Goal: Contribute content: Add original content to the website for others to see

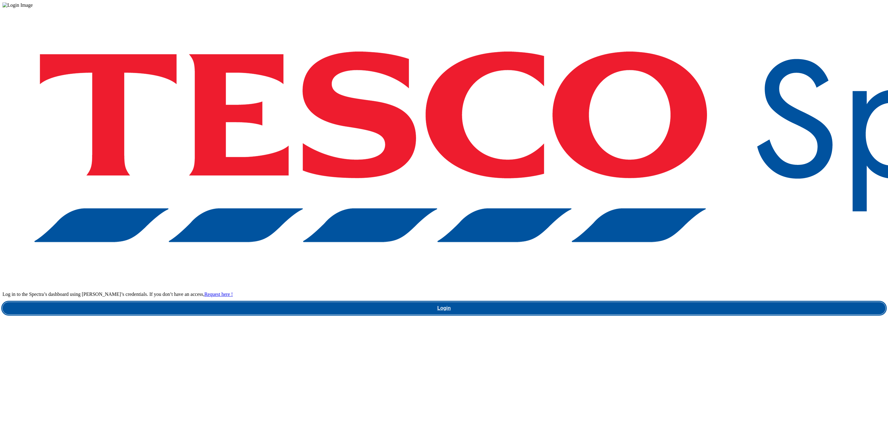
click at [656, 302] on link "Login" at bounding box center [443, 308] width 883 height 12
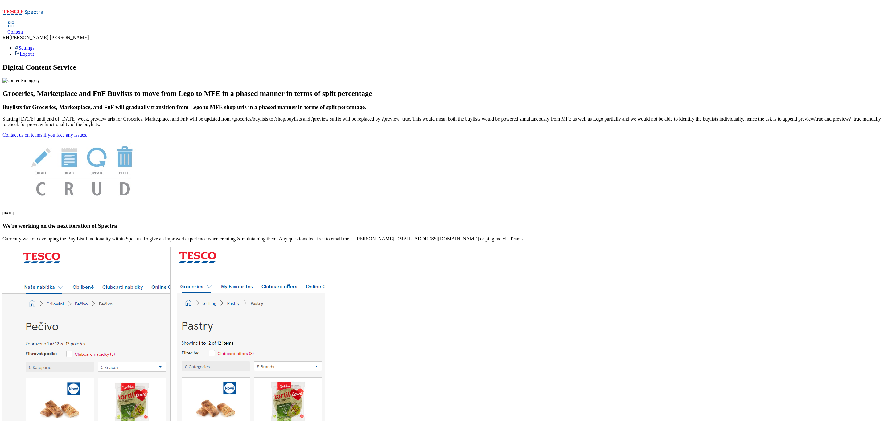
click at [23, 22] on link "Content" at bounding box center [15, 28] width 16 height 13
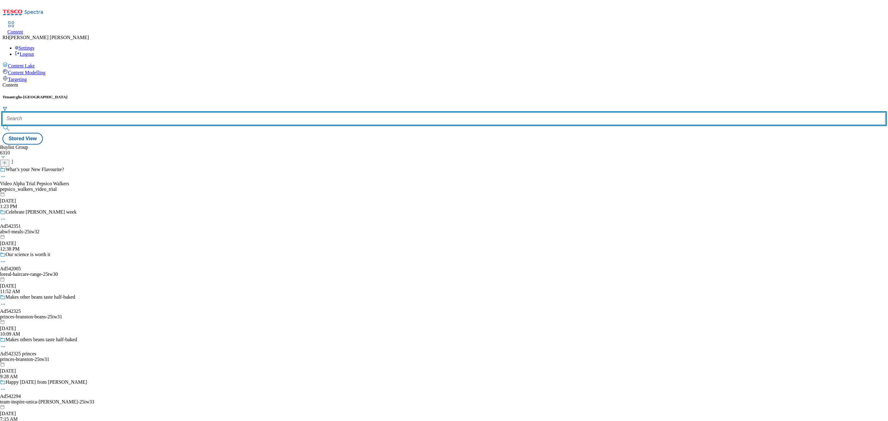
click at [142, 112] on input "text" at bounding box center [443, 118] width 883 height 12
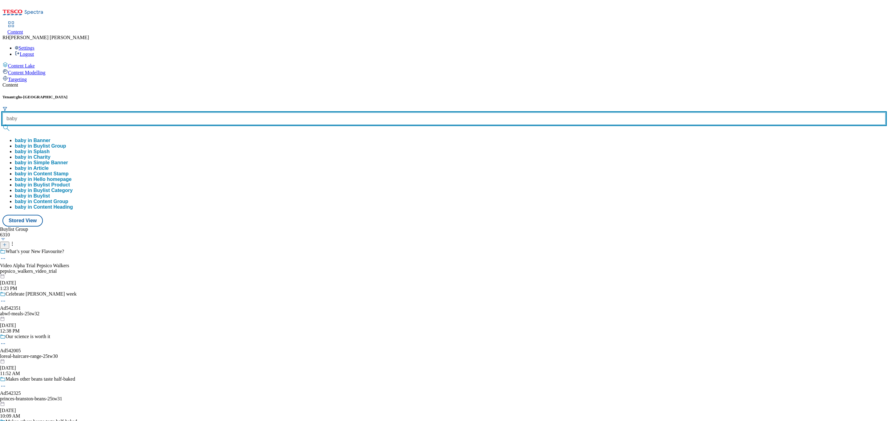
type input "baby"
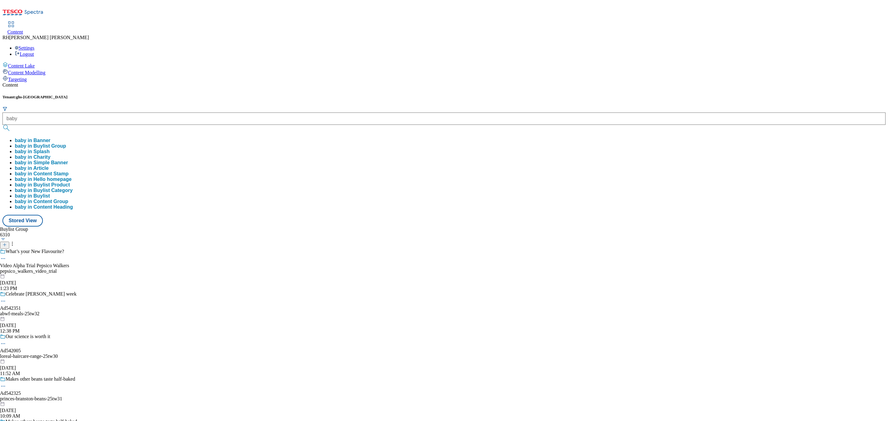
click at [50, 149] on button "baby in Splash" at bounding box center [32, 152] width 35 height 6
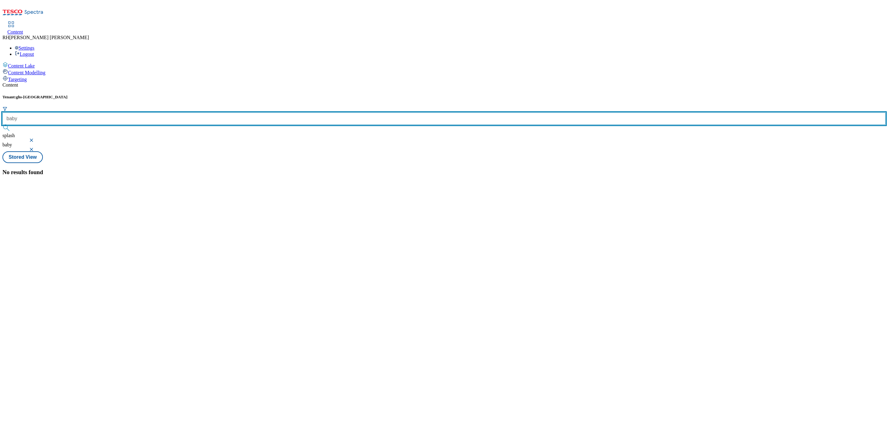
click at [143, 112] on input "baby" at bounding box center [443, 118] width 883 height 12
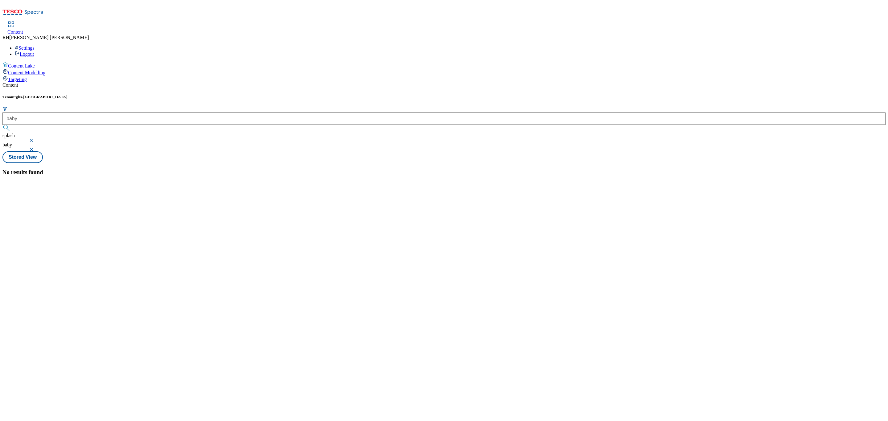
click at [35, 138] on button "button" at bounding box center [32, 140] width 6 height 4
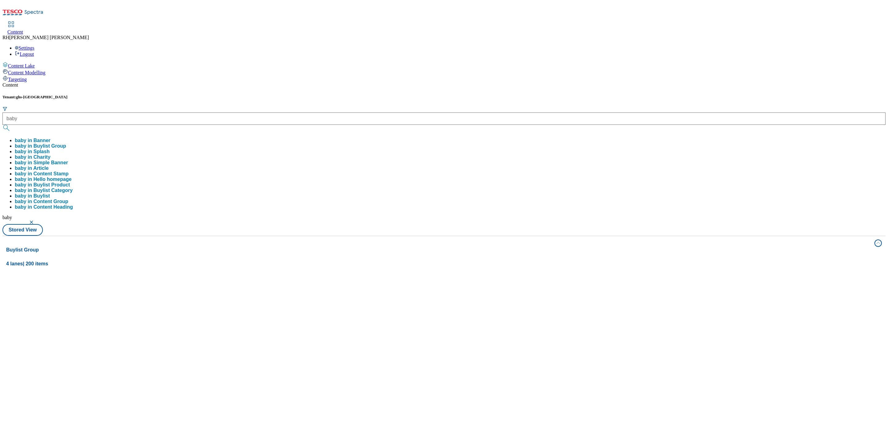
click at [35, 220] on button "button" at bounding box center [32, 222] width 6 height 4
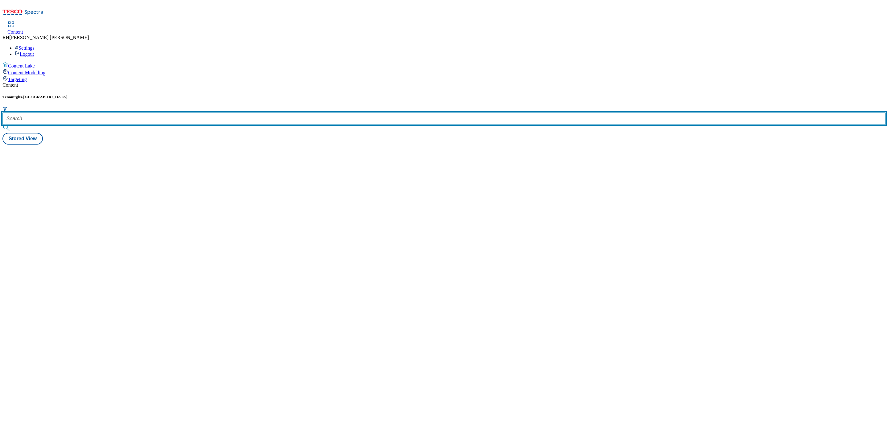
click at [145, 112] on input "text" at bounding box center [443, 118] width 883 height 12
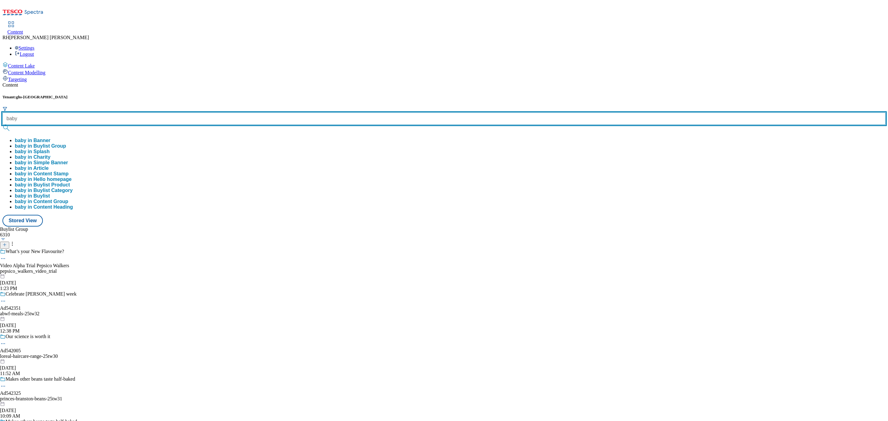
type input "baby"
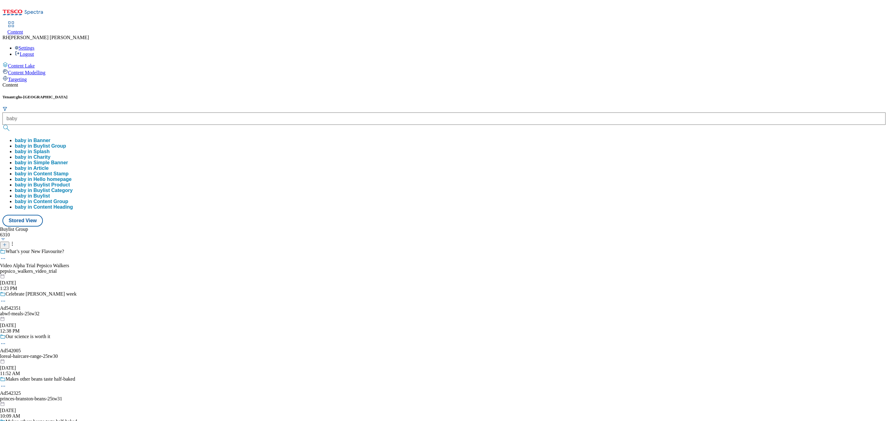
click at [66, 143] on button "baby in Buylist Group" at bounding box center [40, 146] width 51 height 6
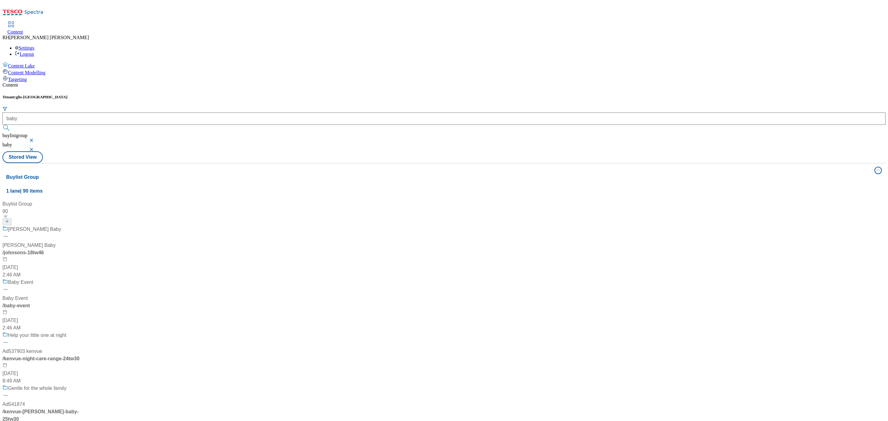
scroll to position [555, 0]
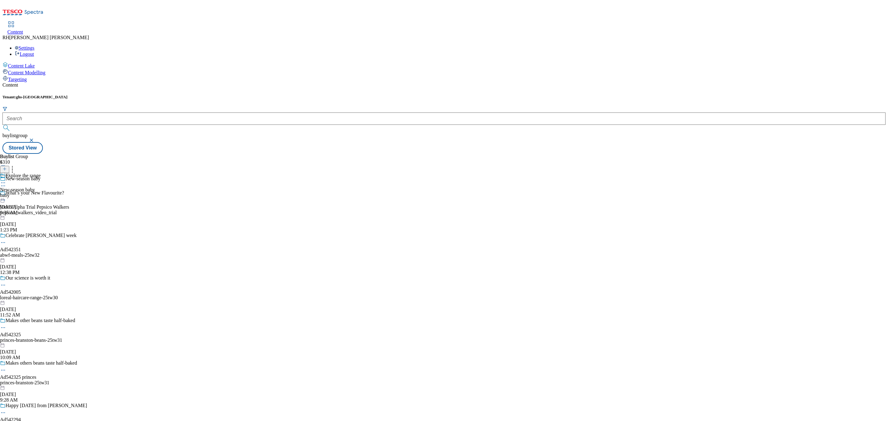
click at [41, 193] on div "baby" at bounding box center [20, 196] width 41 height 6
click at [34, 173] on div "Shop all Shop all shop-all [DATE] 9:35 AM" at bounding box center [17, 194] width 34 height 43
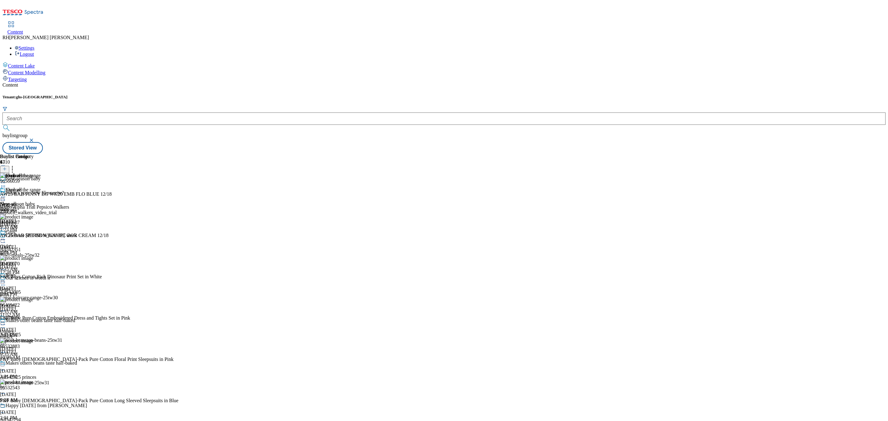
scroll to position [60, 0]
click at [19, 315] on span "Unisex" at bounding box center [13, 318] width 14 height 7
click at [6, 321] on icon at bounding box center [3, 324] width 6 height 6
click at [39, 392] on span "Un-publish" at bounding box center [29, 394] width 20 height 5
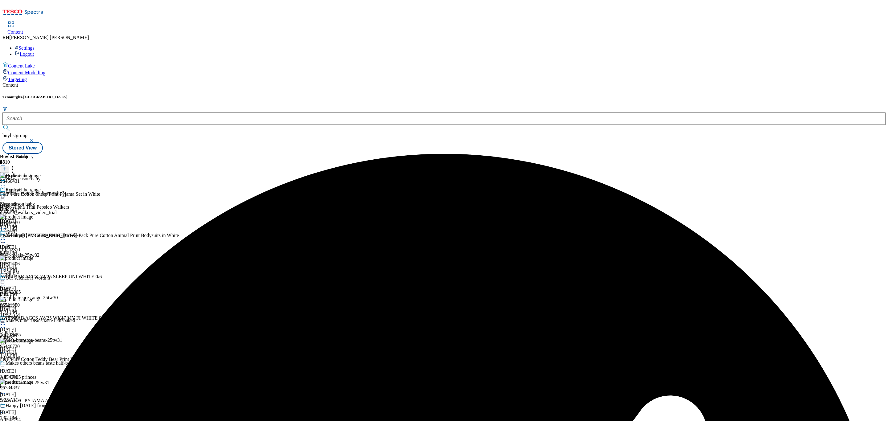
scroll to position [60, 0]
click at [6, 321] on icon at bounding box center [3, 324] width 6 height 6
click at [42, 369] on button "Un-preview" at bounding box center [27, 372] width 30 height 7
click at [15, 165] on icon at bounding box center [12, 168] width 6 height 6
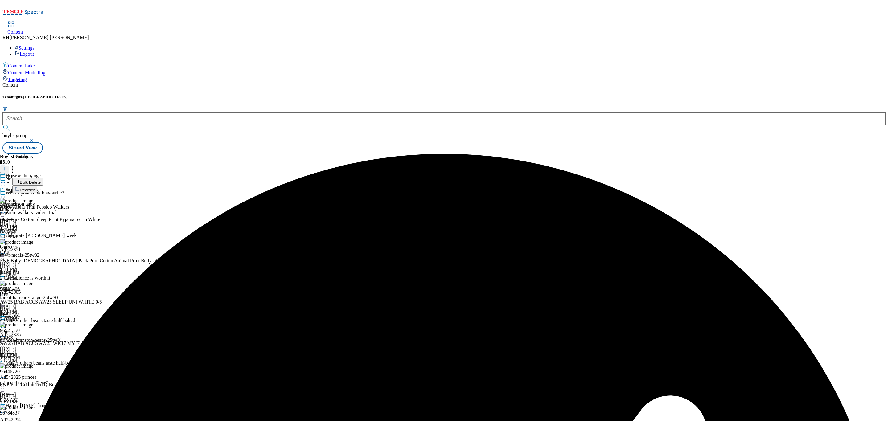
click at [41, 180] on span "Bulk Delete" at bounding box center [30, 182] width 21 height 5
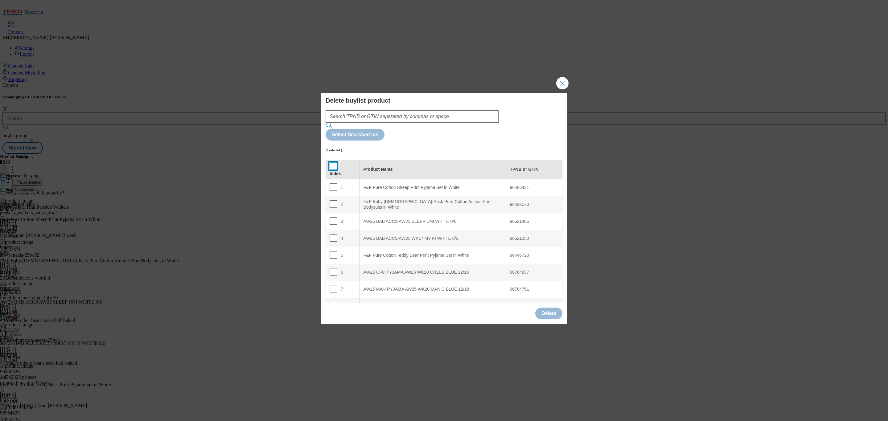
click at [332, 162] on input "Modal" at bounding box center [332, 165] width 7 height 7
checkbox input "true"
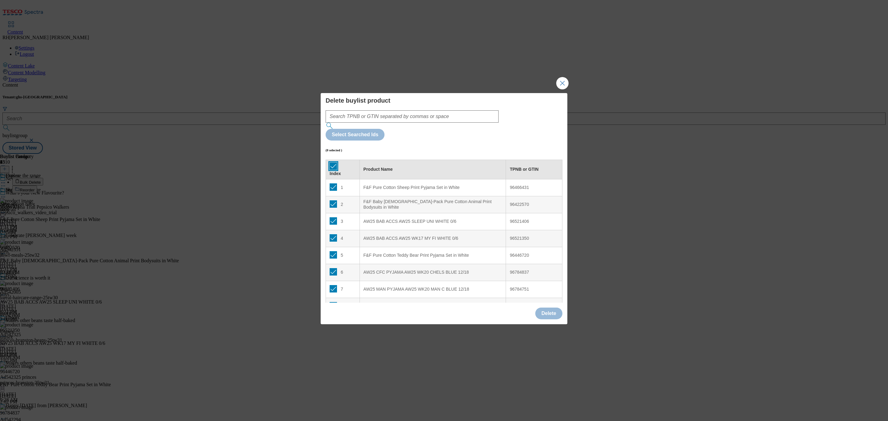
checkbox input "true"
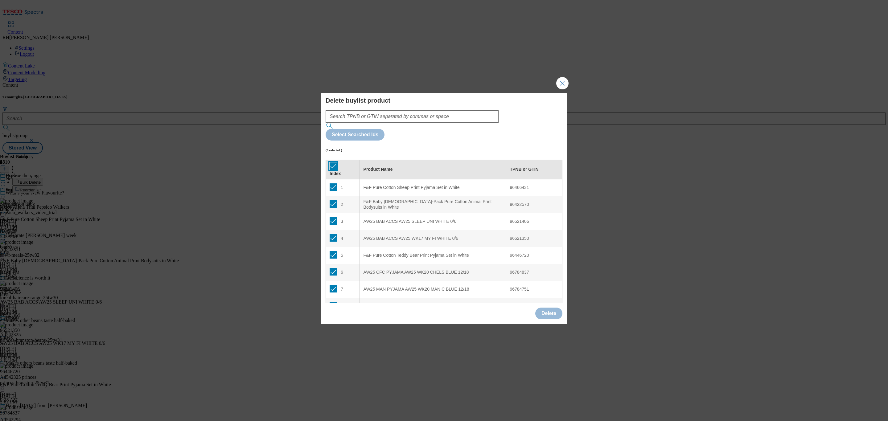
checkbox input "true"
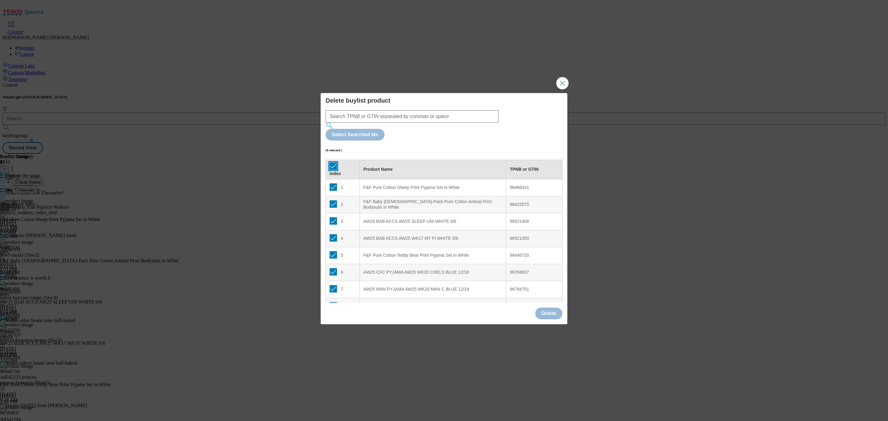
checkbox input "true"
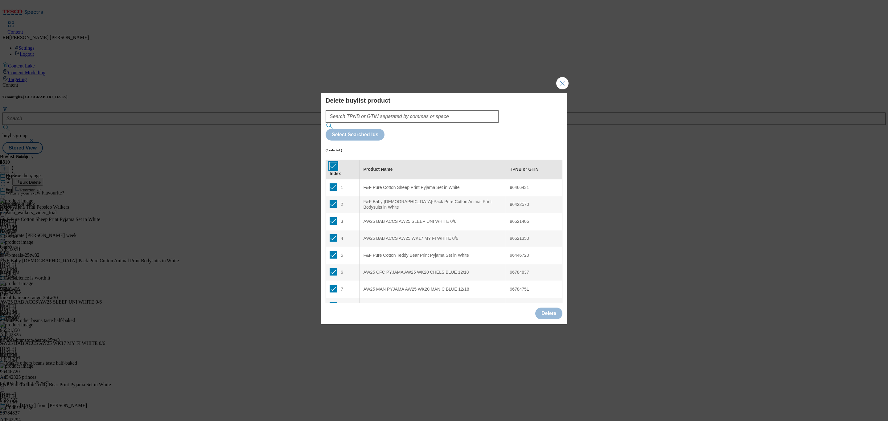
checkbox input "true"
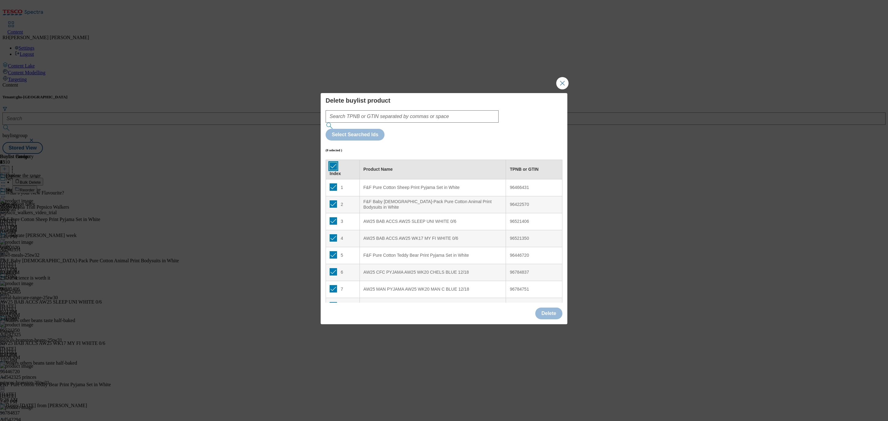
checkbox input "true"
click at [550, 308] on button "Delete" at bounding box center [548, 314] width 27 height 12
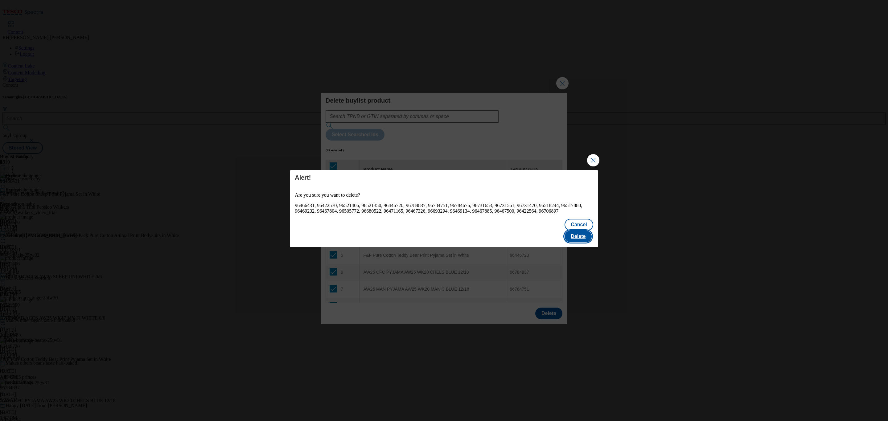
click at [581, 235] on button "Delete" at bounding box center [577, 237] width 27 height 12
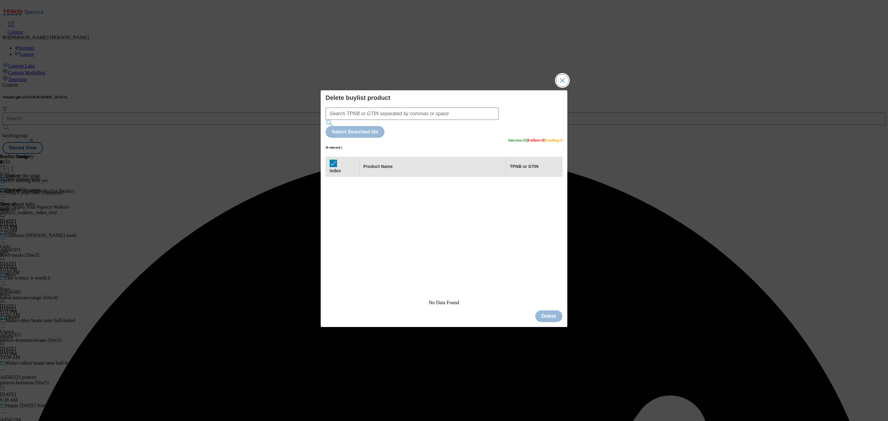
click at [564, 87] on button "Close Modal" at bounding box center [562, 80] width 12 height 12
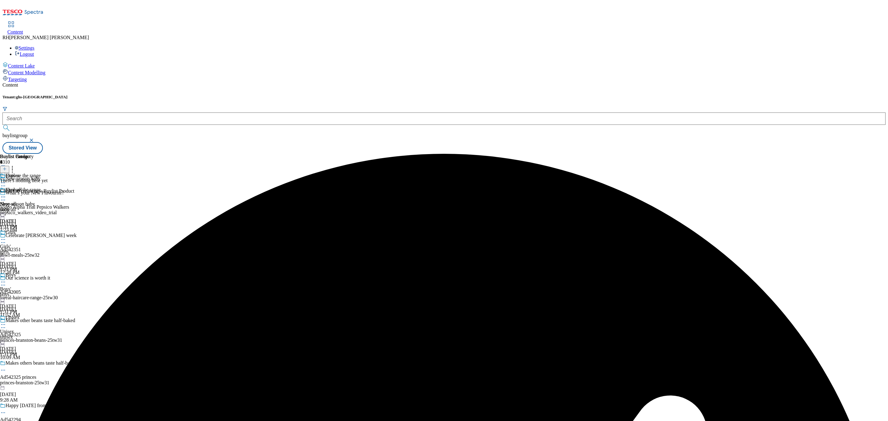
click at [7, 167] on icon at bounding box center [4, 169] width 4 height 4
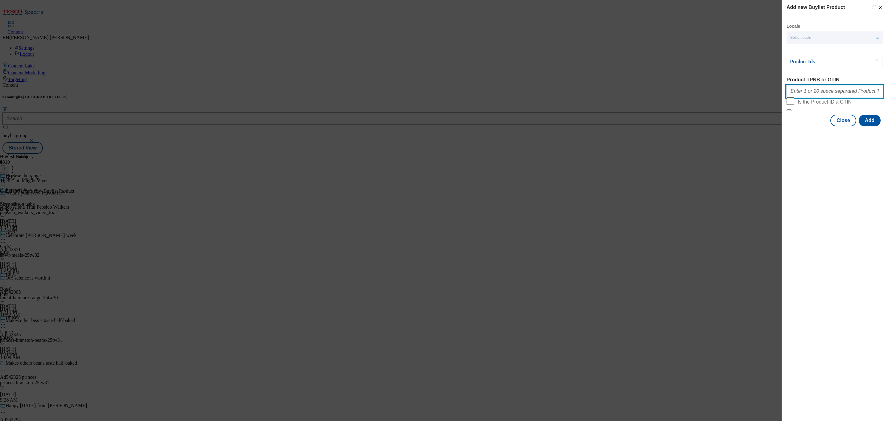
click at [823, 95] on input "Product TPNB or GTIN" at bounding box center [834, 91] width 96 height 12
paste input "96799866 96601928 96601871 96601894 96601859 96680891 96898956 96800186 9689890…"
type input "96799866 96601928 96601871 96601894 96601859 96680891 96898956 96800186 9689890…"
click at [875, 126] on button "Add" at bounding box center [869, 121] width 22 height 12
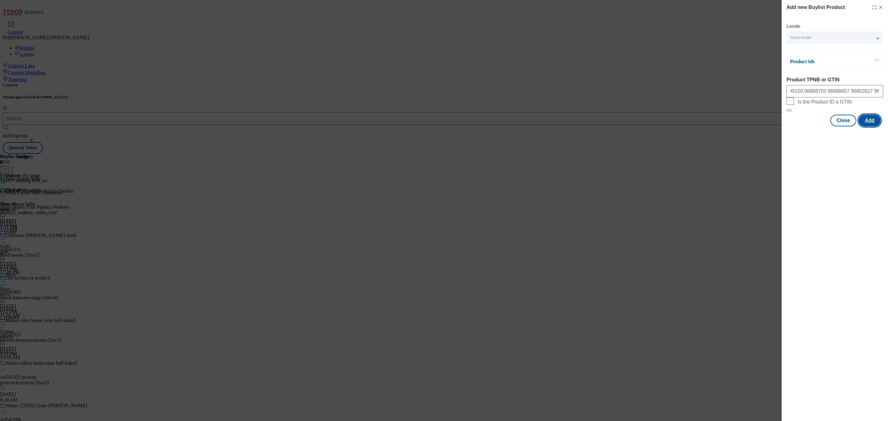
scroll to position [0, 0]
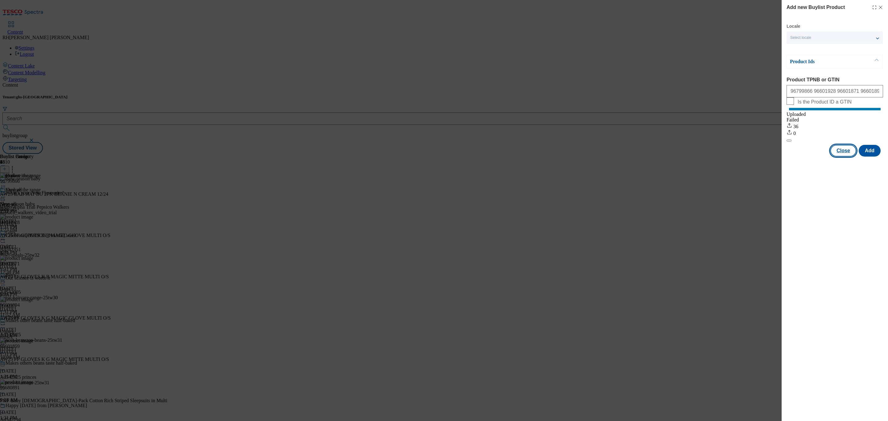
click at [844, 157] on button "Close" at bounding box center [843, 151] width 26 height 12
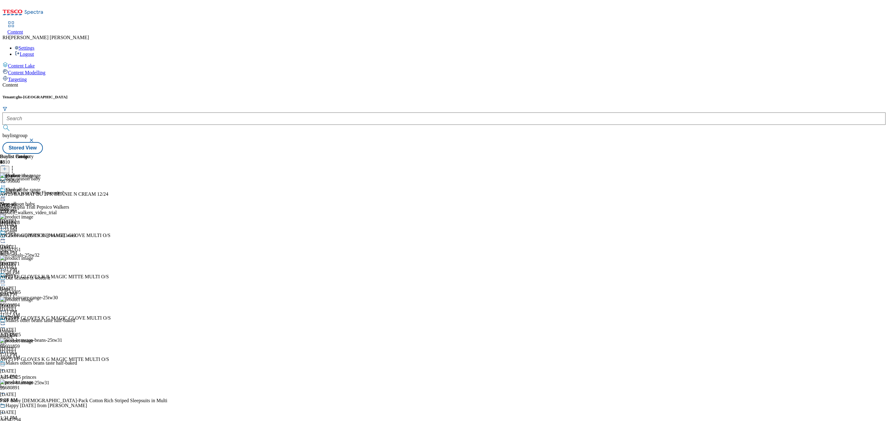
click at [6, 180] on icon at bounding box center [3, 183] width 6 height 6
click at [26, 194] on span "Edit" at bounding box center [22, 196] width 7 height 5
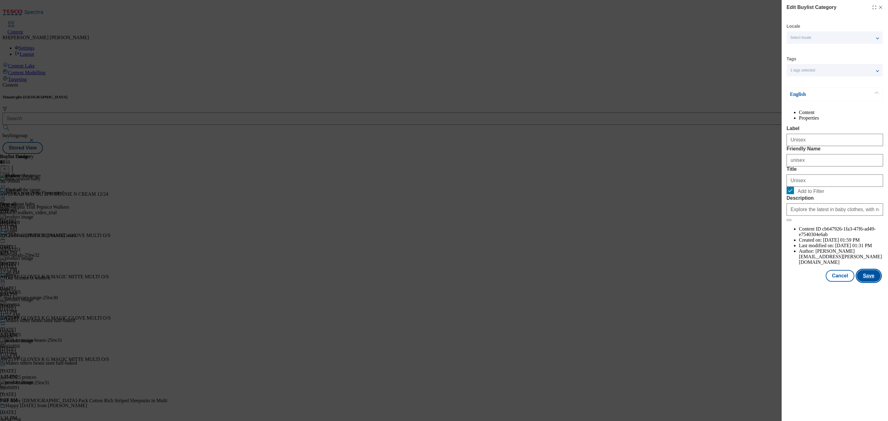
click at [868, 282] on button "Save" at bounding box center [868, 276] width 24 height 12
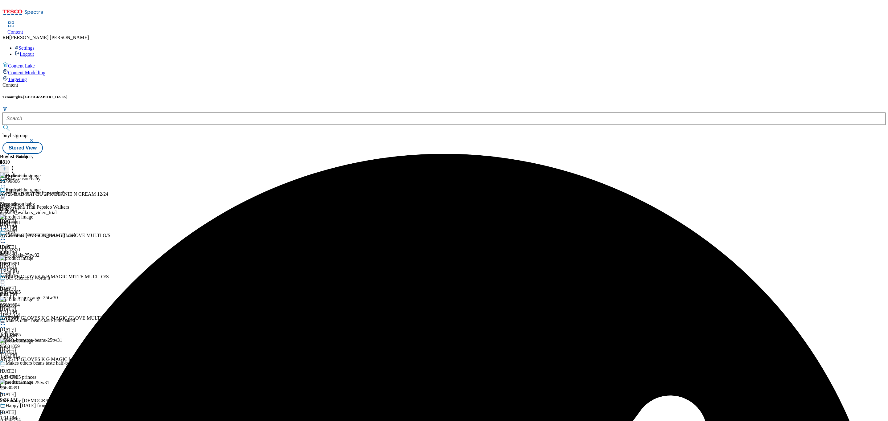
click at [4, 182] on circle at bounding box center [3, 182] width 1 height 1
click at [34, 222] on span "Preview" at bounding box center [26, 224] width 14 height 5
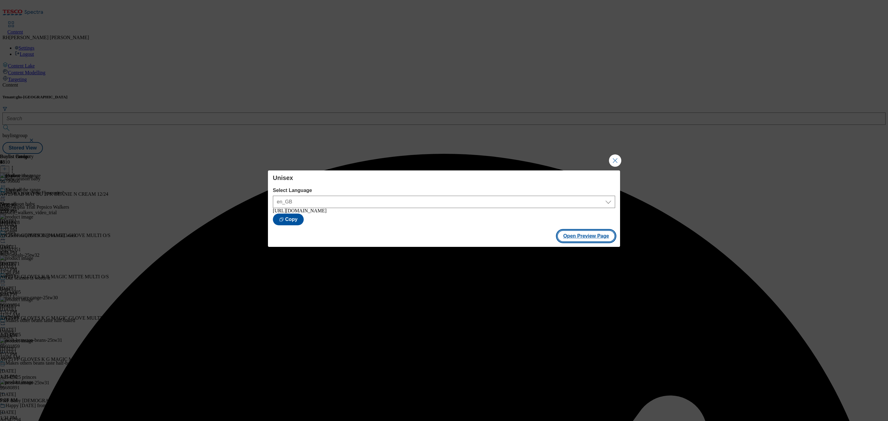
click at [586, 235] on button "Open Preview Page" at bounding box center [586, 236] width 58 height 12
click at [618, 155] on button "Close Modal" at bounding box center [615, 160] width 12 height 12
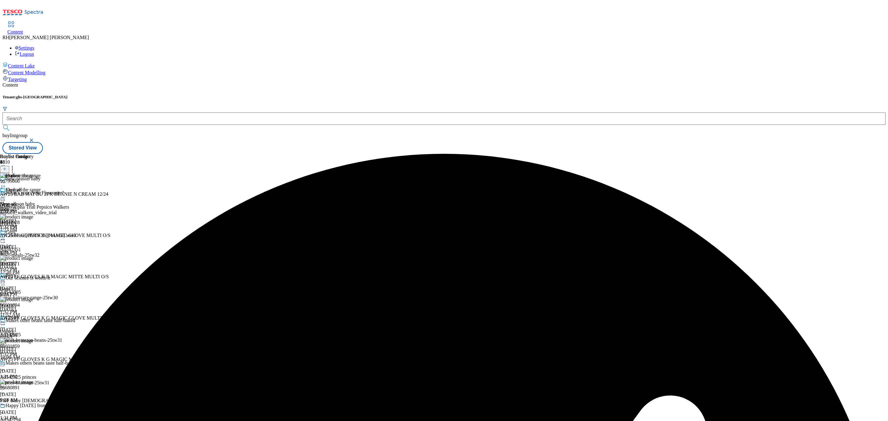
click at [6, 180] on icon at bounding box center [3, 183] width 6 height 6
click at [33, 243] on span "Publish" at bounding box center [26, 245] width 14 height 5
click at [34, 272] on div "Boys' Boys' boys [DATE] 1:32 PM" at bounding box center [17, 293] width 34 height 43
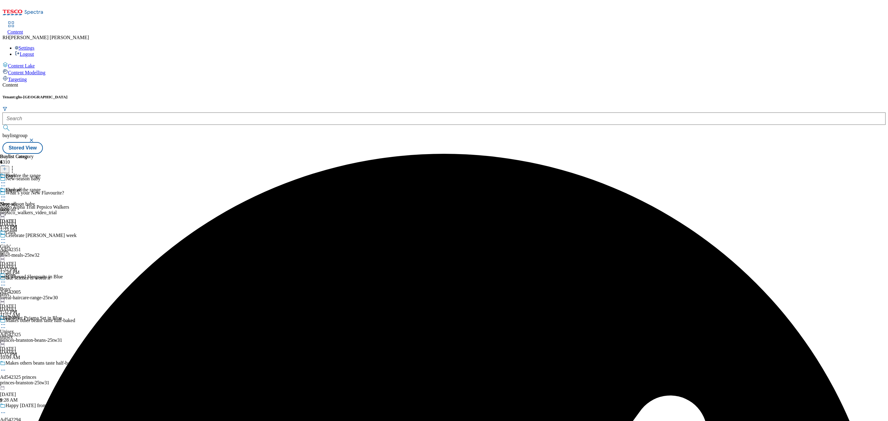
click at [6, 279] on icon at bounding box center [3, 282] width 6 height 6
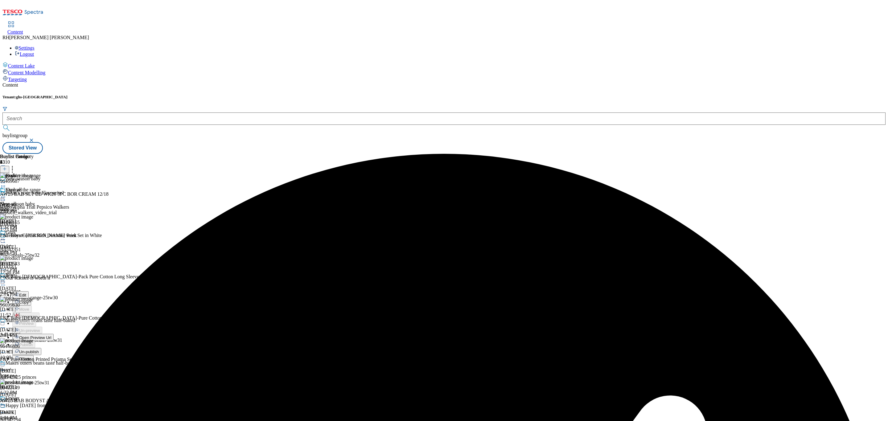
scroll to position [63, 0]
click at [39, 349] on span "Un-publish" at bounding box center [29, 351] width 20 height 5
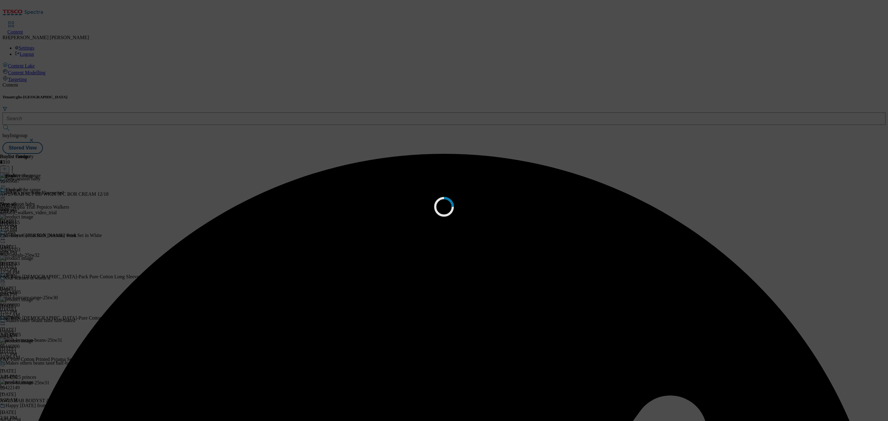
scroll to position [0, 0]
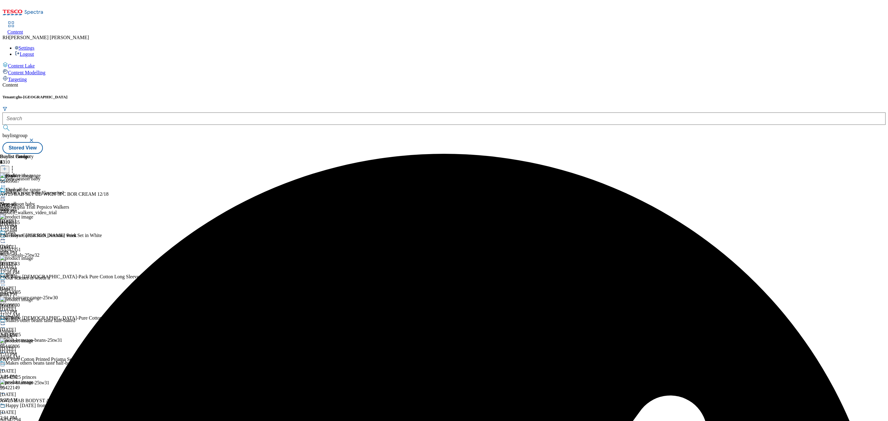
click at [6, 279] on icon at bounding box center [3, 282] width 6 height 6
click at [40, 328] on span "Un-preview" at bounding box center [29, 330] width 21 height 5
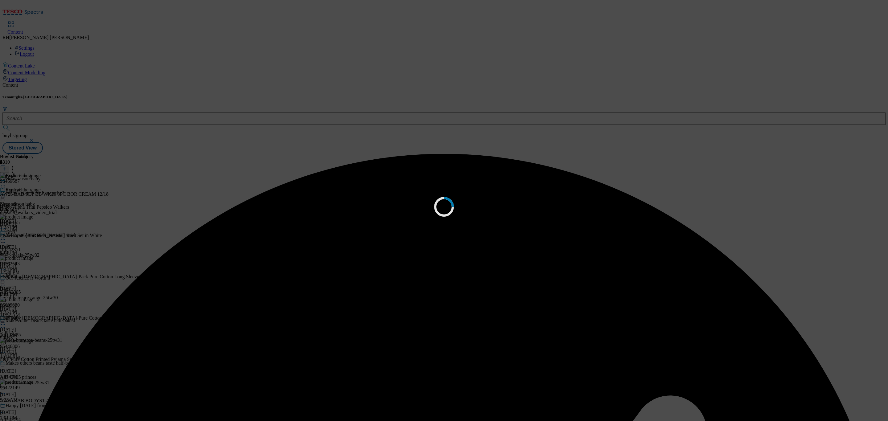
scroll to position [0, 0]
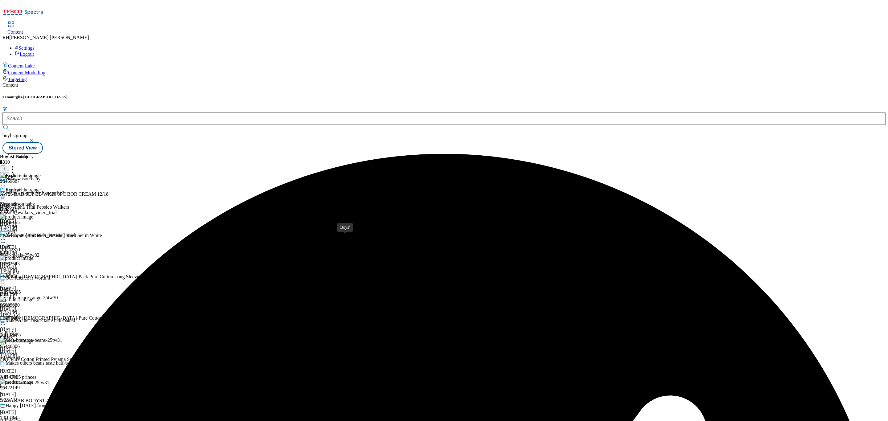
click at [11, 286] on div "Boys'" at bounding box center [5, 289] width 11 height 6
click at [15, 165] on icon at bounding box center [12, 168] width 6 height 6
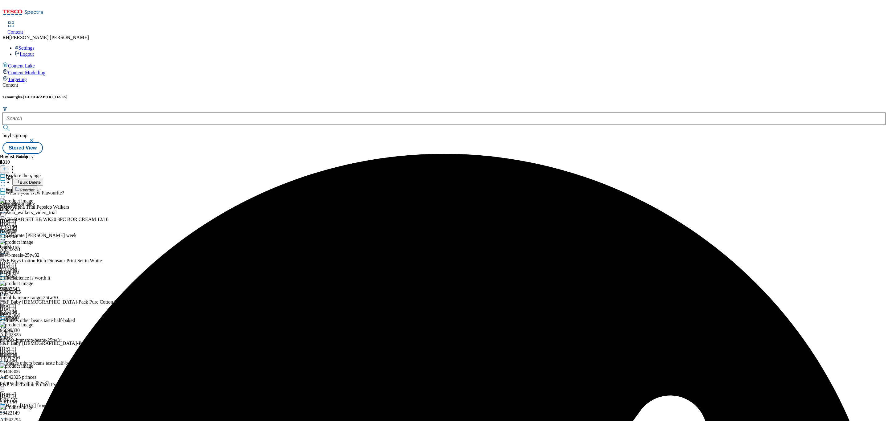
click at [41, 180] on span "Bulk Delete" at bounding box center [30, 182] width 21 height 5
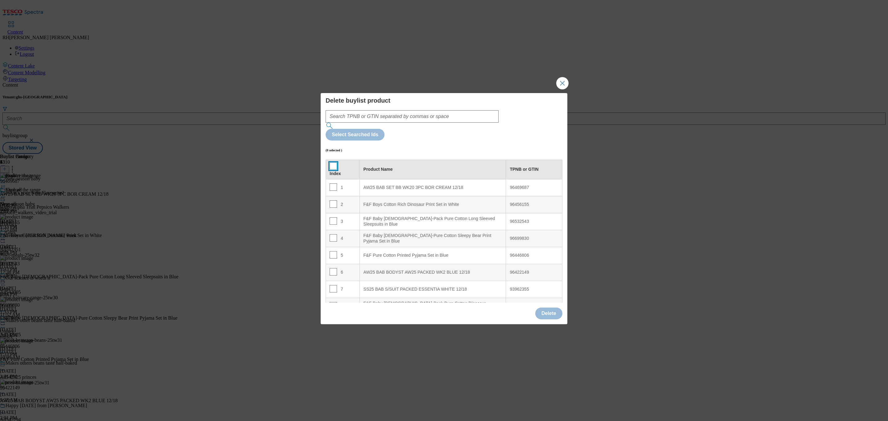
click at [335, 162] on input "Modal" at bounding box center [332, 165] width 7 height 7
checkbox input "true"
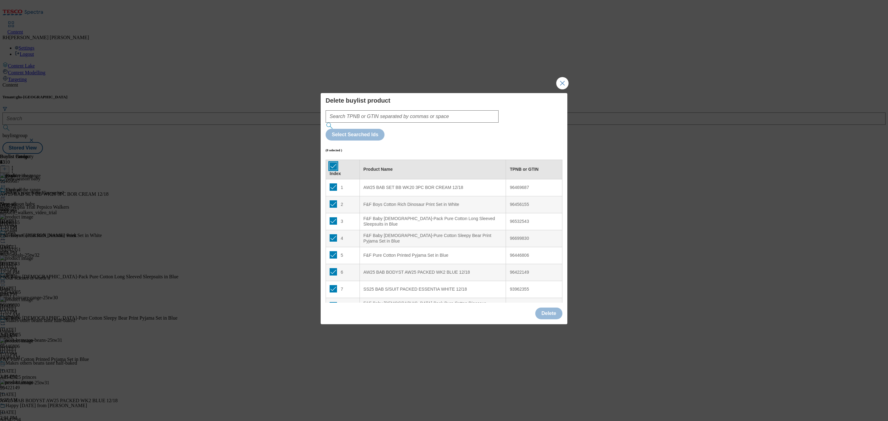
checkbox input "true"
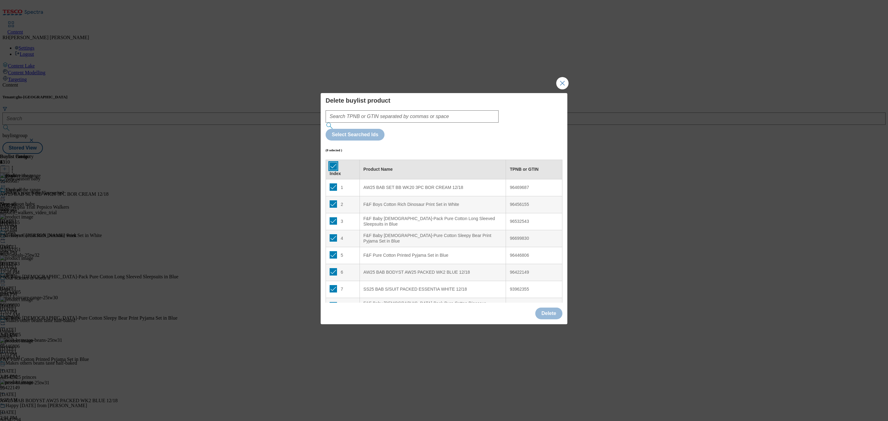
checkbox input "true"
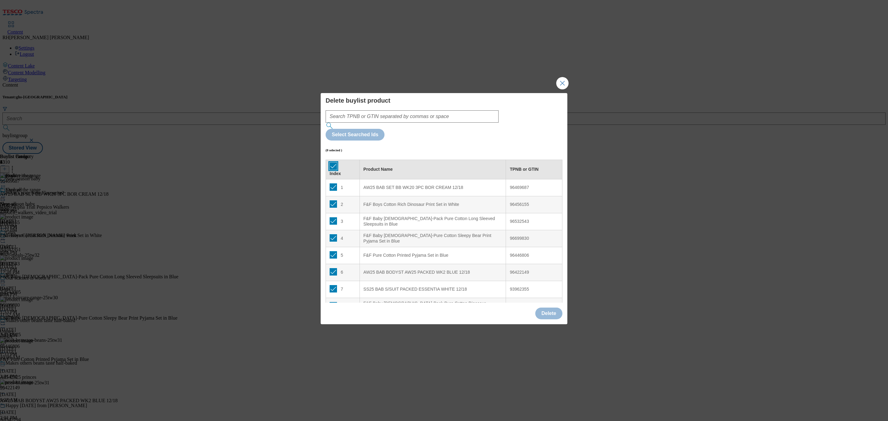
checkbox input "true"
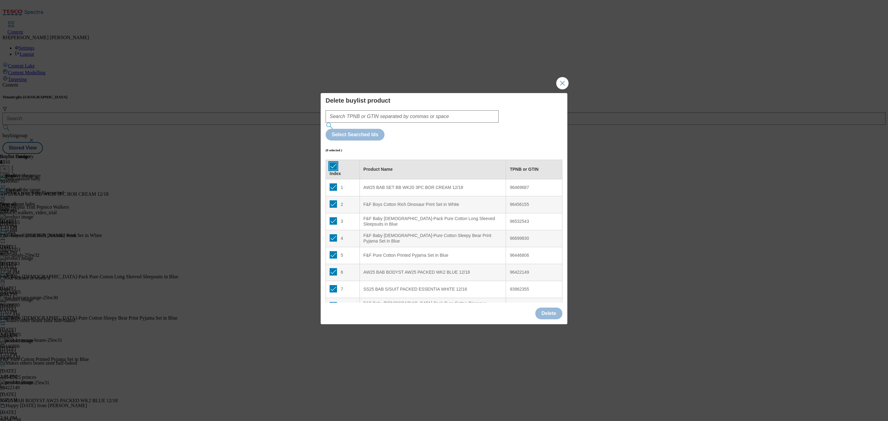
checkbox input "true"
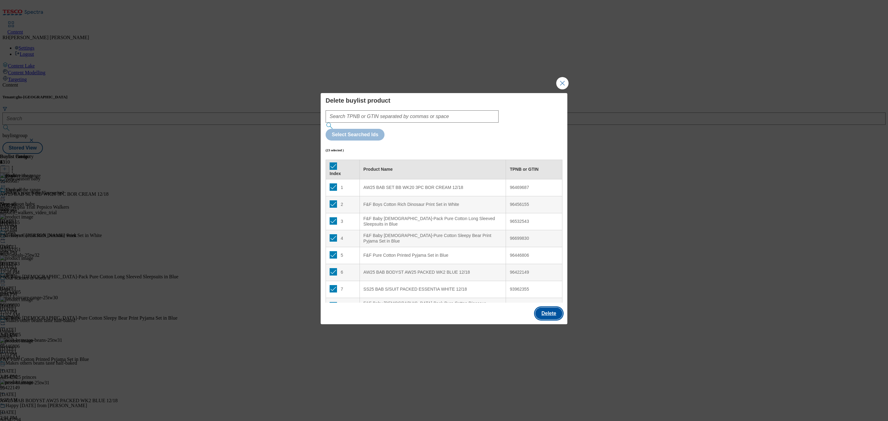
click at [546, 308] on button "Delete" at bounding box center [548, 314] width 27 height 12
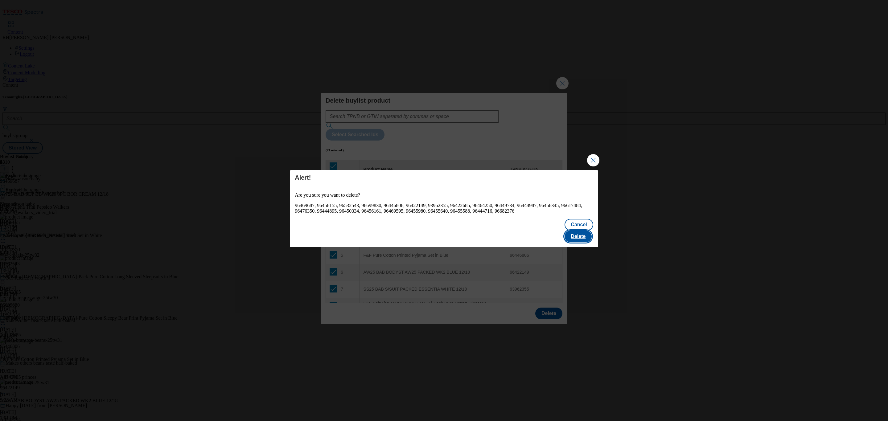
click at [588, 233] on button "Delete" at bounding box center [577, 237] width 27 height 12
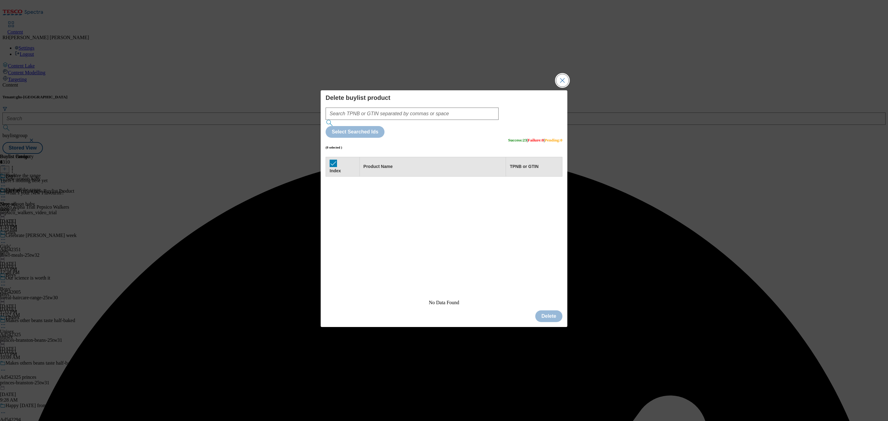
click at [562, 87] on button "Close Modal" at bounding box center [562, 80] width 12 height 12
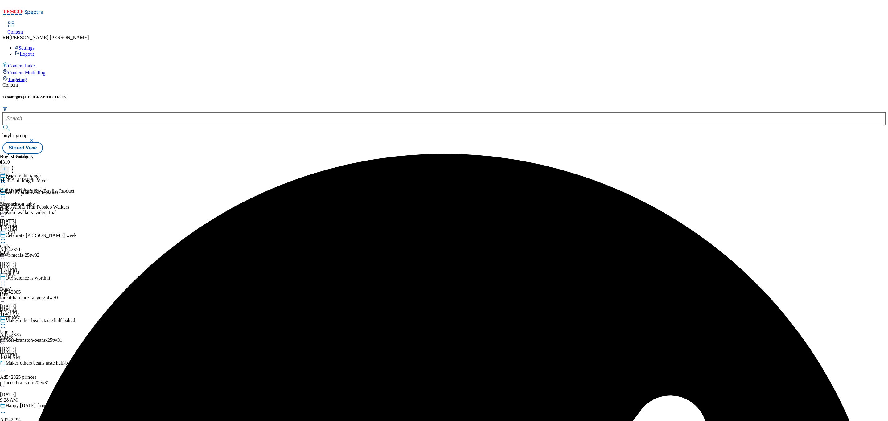
click at [5, 168] on line at bounding box center [5, 169] width 0 height 3
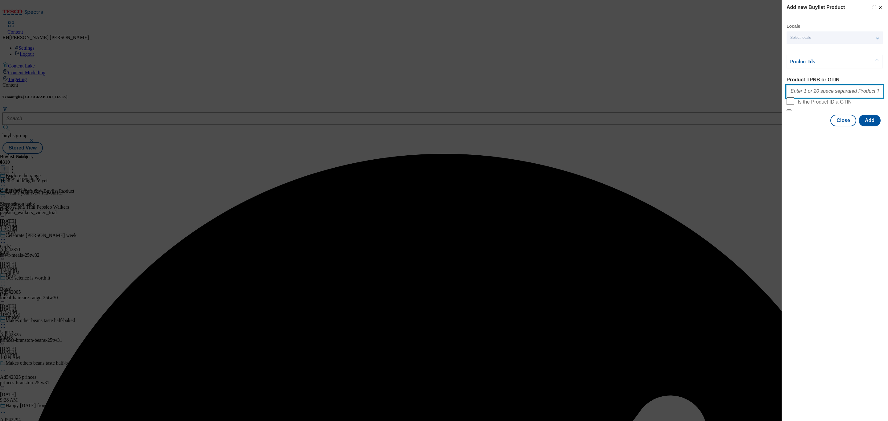
click at [827, 96] on input "Product TPNB or GTIN" at bounding box center [834, 91] width 96 height 12
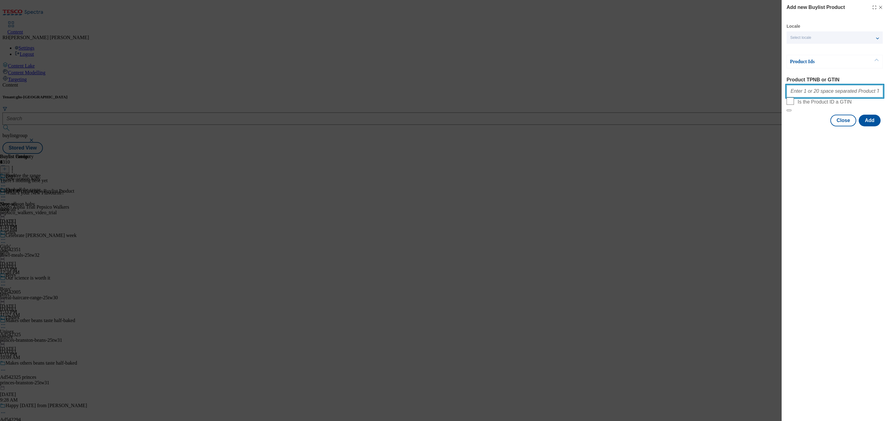
paste input "96735833 96796944 96799866 96601928 96601871 96601894 96601859 96481245 9668089…"
type input "96735833 96796944 96799866 96601928 96601871 96601894 96601859 96481245 9668089…"
click at [871, 126] on button "Add" at bounding box center [869, 121] width 22 height 12
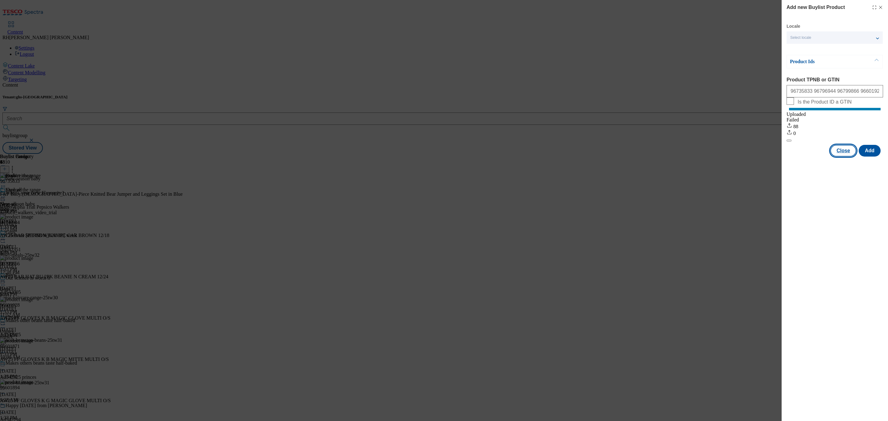
click at [840, 155] on button "Close" at bounding box center [843, 151] width 26 height 12
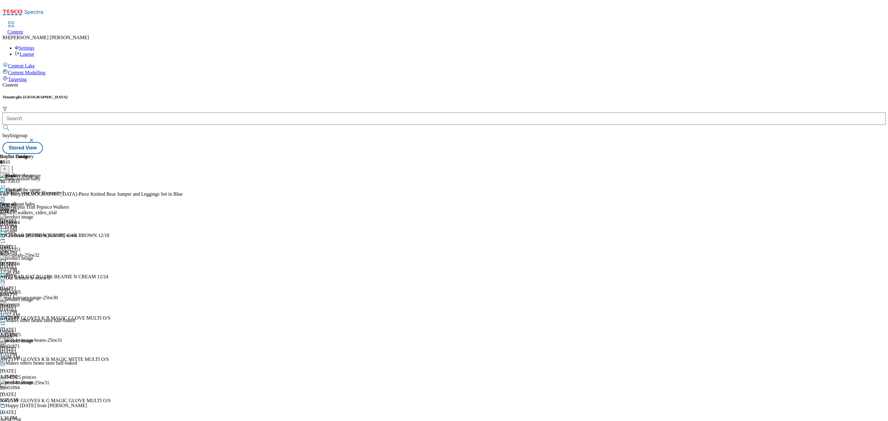
click at [6, 279] on icon at bounding box center [3, 282] width 6 height 6
click at [26, 293] on span "Edit" at bounding box center [22, 295] width 7 height 5
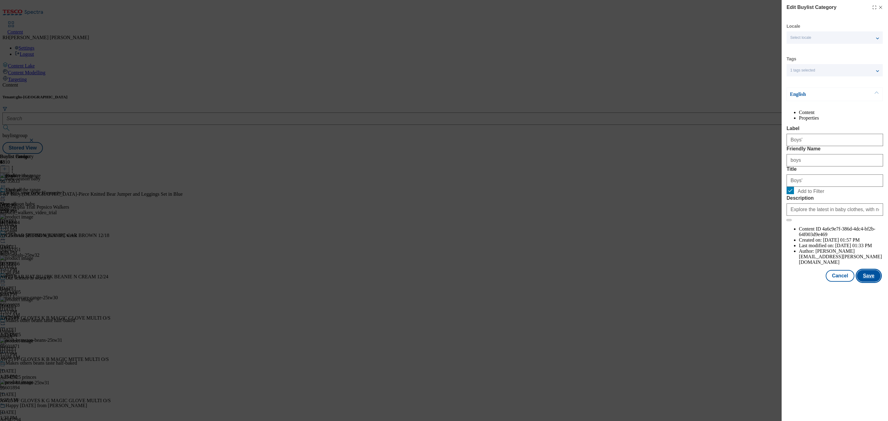
click at [869, 282] on button "Save" at bounding box center [868, 276] width 24 height 12
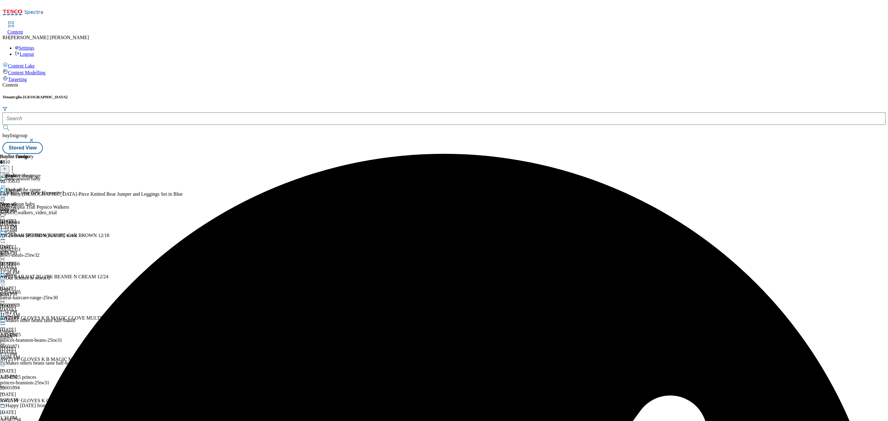
click at [6, 279] on icon at bounding box center [3, 282] width 6 height 6
click at [36, 320] on button "Preview" at bounding box center [24, 323] width 24 height 7
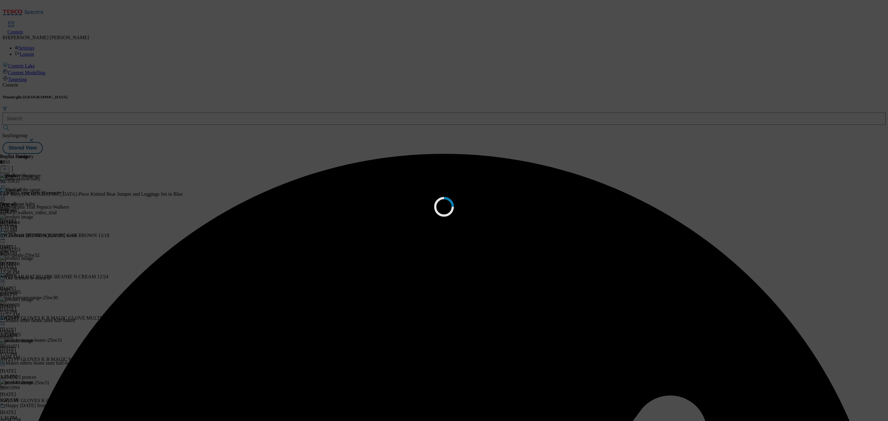
scroll to position [0, 0]
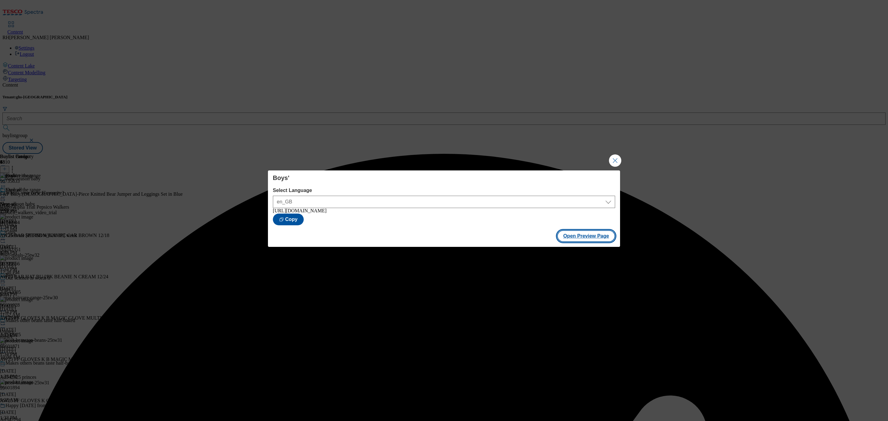
click at [587, 237] on button "Open Preview Page" at bounding box center [586, 236] width 58 height 12
click at [614, 157] on button "Close Modal" at bounding box center [615, 160] width 12 height 12
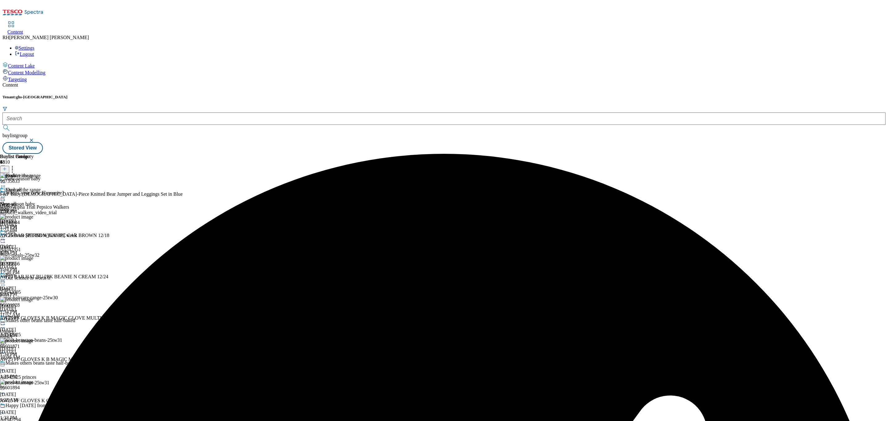
click at [6, 279] on icon at bounding box center [3, 282] width 6 height 6
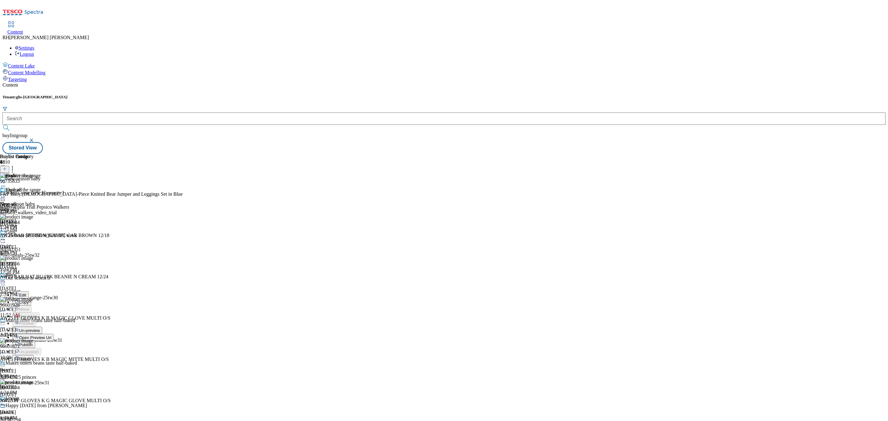
click at [33, 342] on span "Publish" at bounding box center [26, 344] width 14 height 5
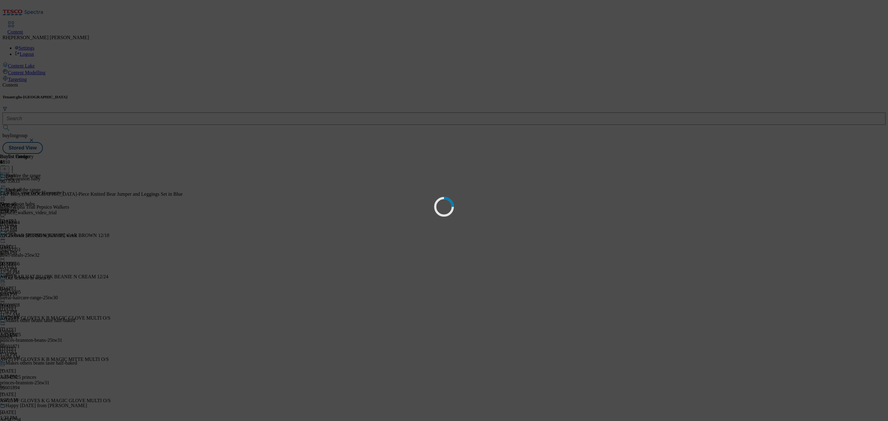
scroll to position [0, 0]
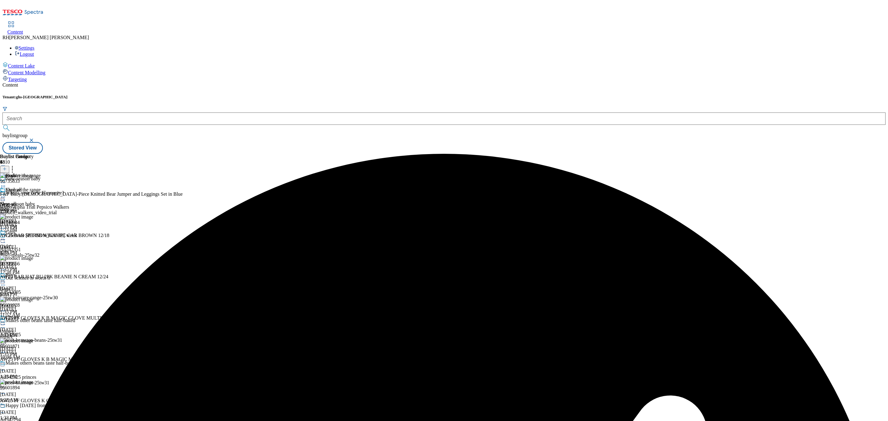
click at [34, 249] on div "girls" at bounding box center [17, 252] width 34 height 6
click at [5, 239] on circle at bounding box center [4, 239] width 1 height 1
click at [39, 307] on span "Un-publish" at bounding box center [29, 309] width 20 height 5
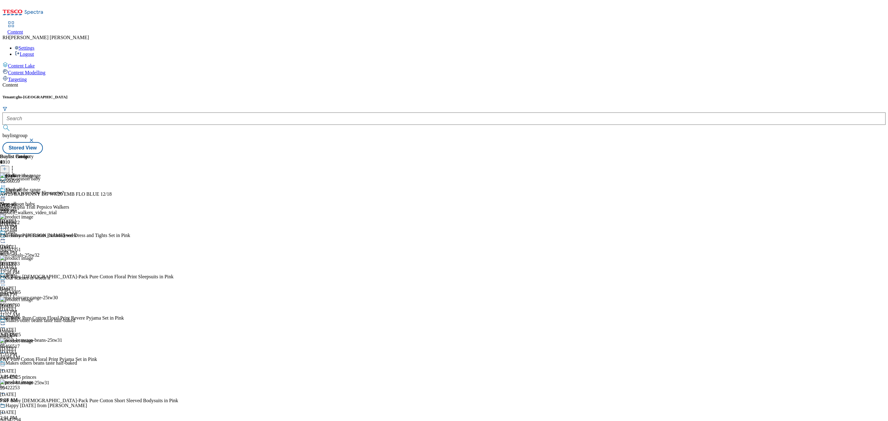
click at [6, 236] on icon at bounding box center [3, 239] width 6 height 6
click at [40, 286] on span "Un-preview" at bounding box center [29, 288] width 21 height 5
click at [15, 165] on icon at bounding box center [12, 168] width 6 height 6
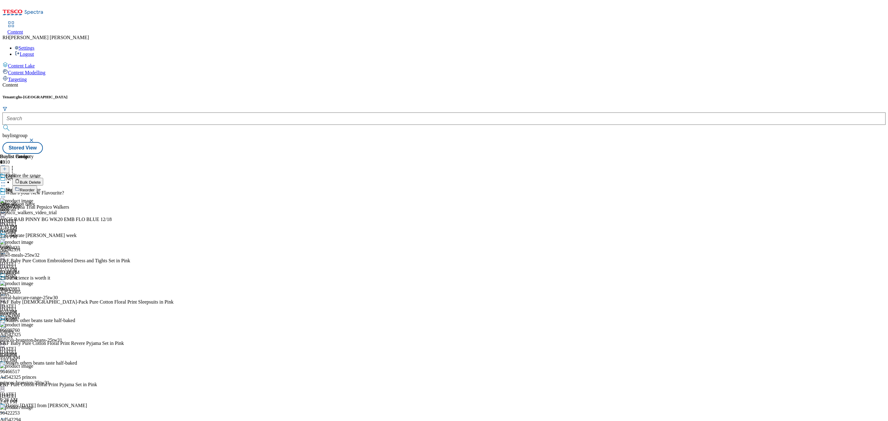
click at [41, 180] on span "Bulk Delete" at bounding box center [30, 182] width 21 height 5
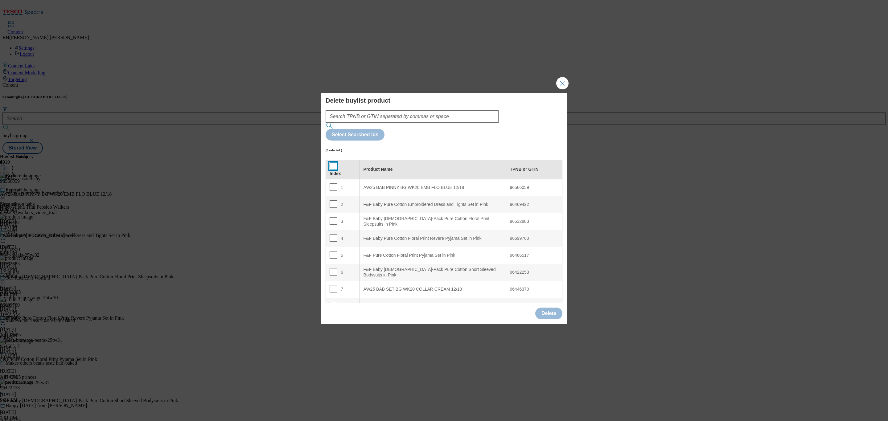
click at [331, 162] on input "Modal" at bounding box center [332, 165] width 7 height 7
checkbox input "true"
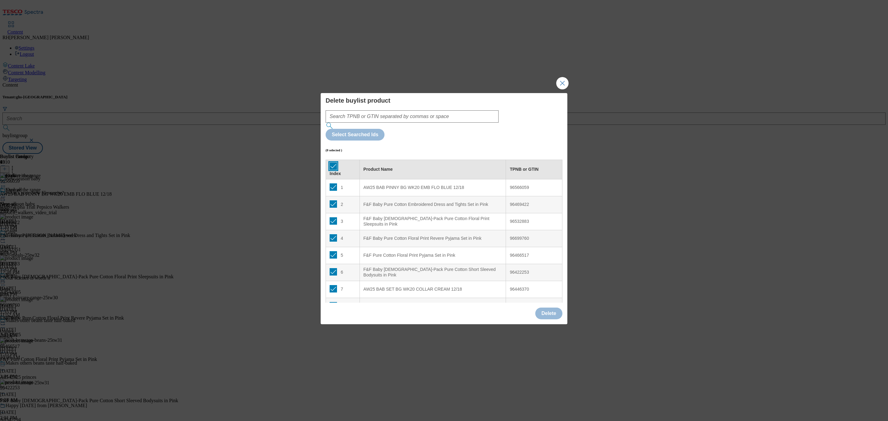
checkbox input "true"
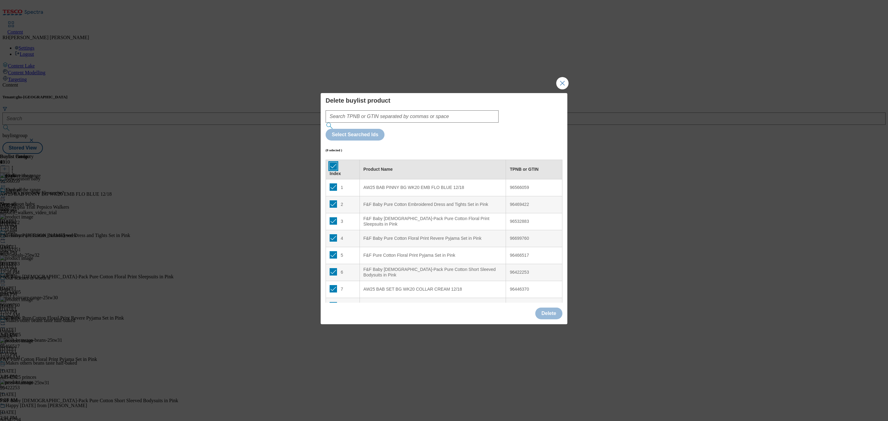
checkbox input "true"
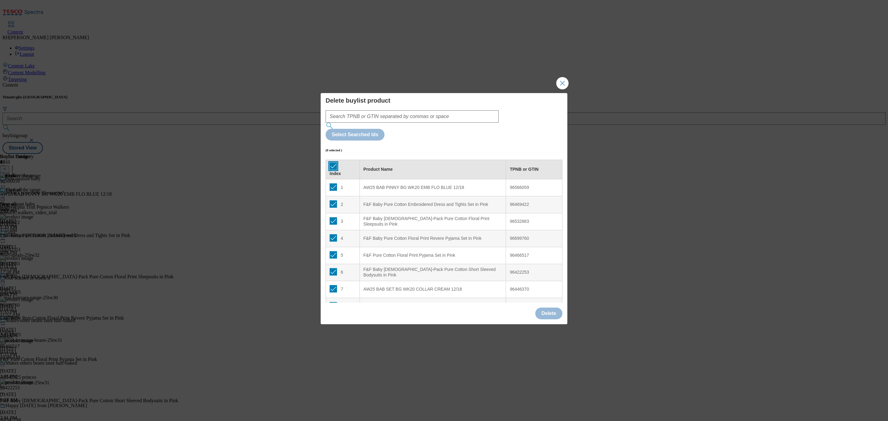
checkbox input "true"
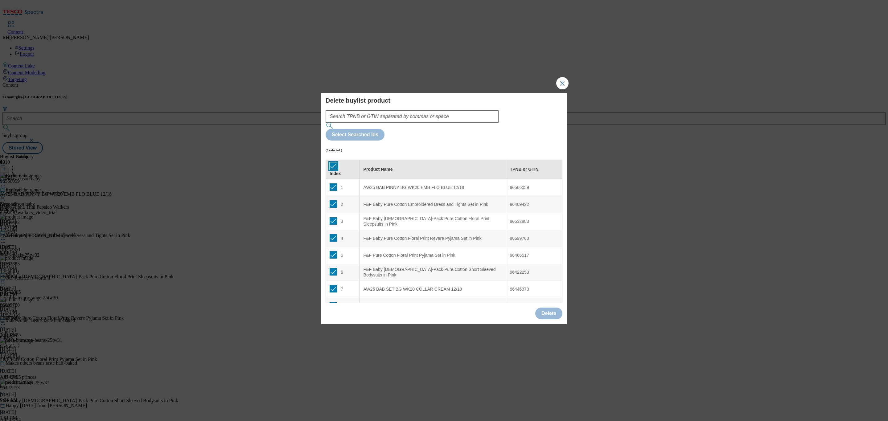
checkbox input "true"
click at [546, 308] on button "Delete" at bounding box center [548, 314] width 27 height 12
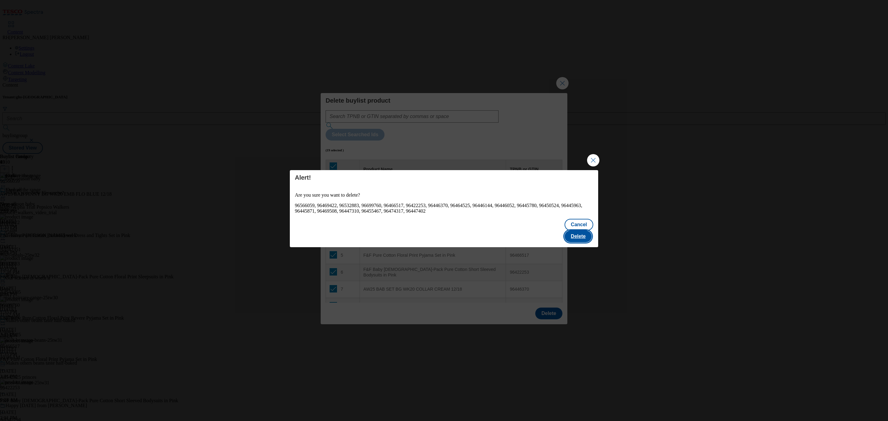
click at [579, 231] on button "Delete" at bounding box center [577, 237] width 27 height 12
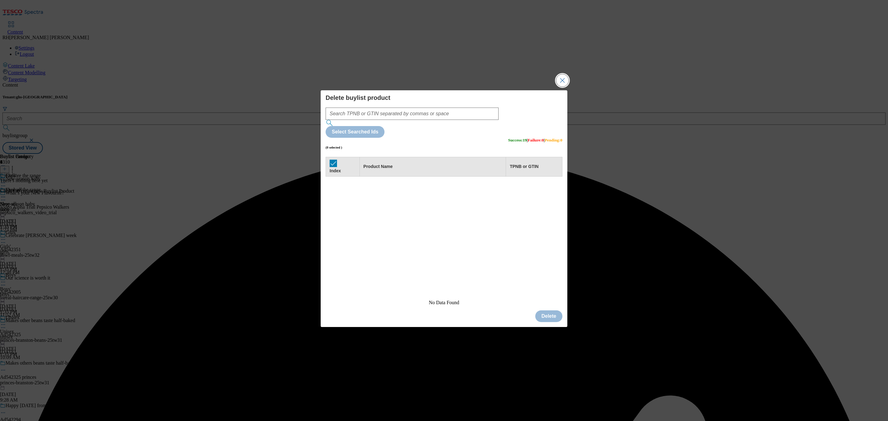
click at [558, 87] on button "Close Modal" at bounding box center [562, 80] width 12 height 12
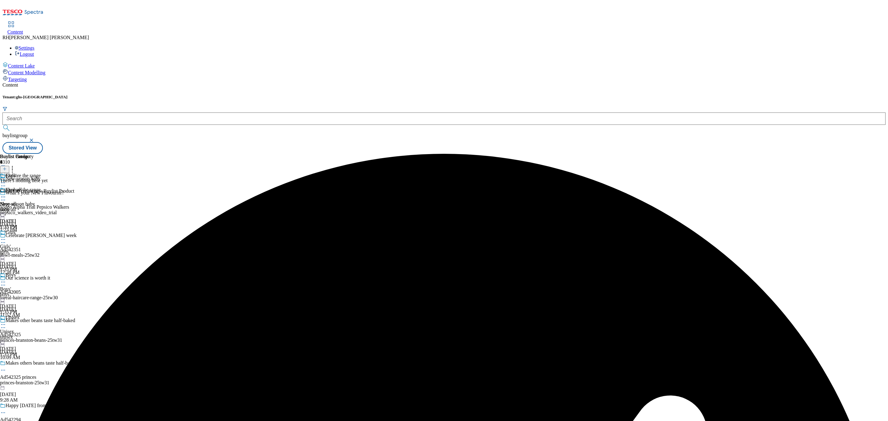
click at [7, 167] on icon at bounding box center [4, 169] width 4 height 4
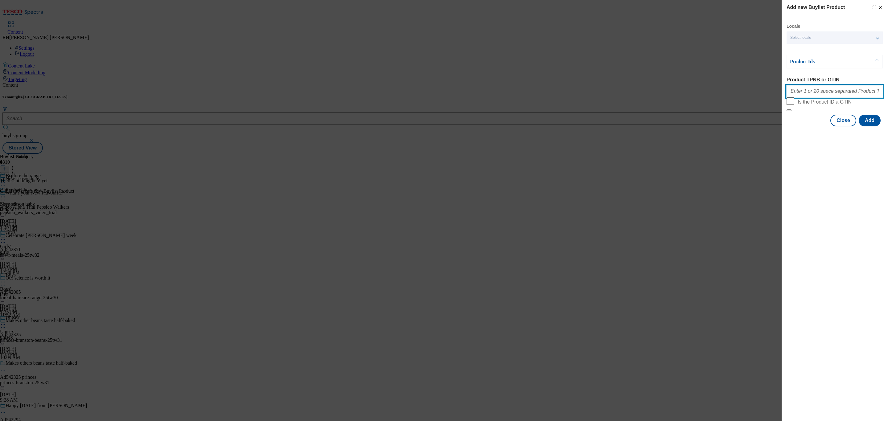
click at [826, 96] on input "Product TPNB or GTIN" at bounding box center [834, 91] width 96 height 12
paste input "96780133 96794059 96480937 96799866 96601928 96601871 96601894 96601859 9668089…"
type input "96780133 96794059 96480937 96799866 96601928 96601871 96601894 96601859 9668089…"
click at [868, 126] on button "Add" at bounding box center [869, 121] width 22 height 12
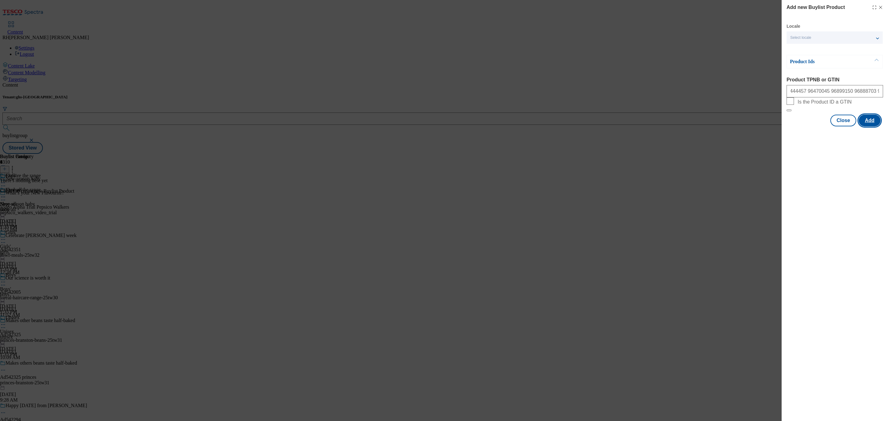
scroll to position [0, 0]
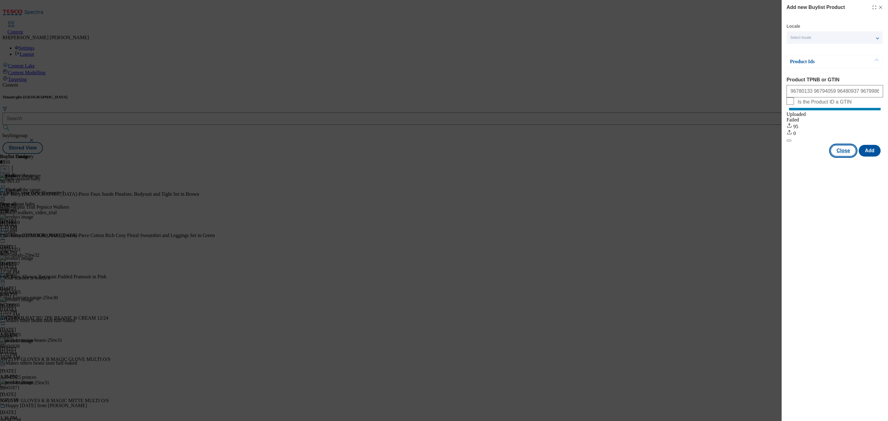
click at [852, 155] on button "Close" at bounding box center [843, 151] width 26 height 12
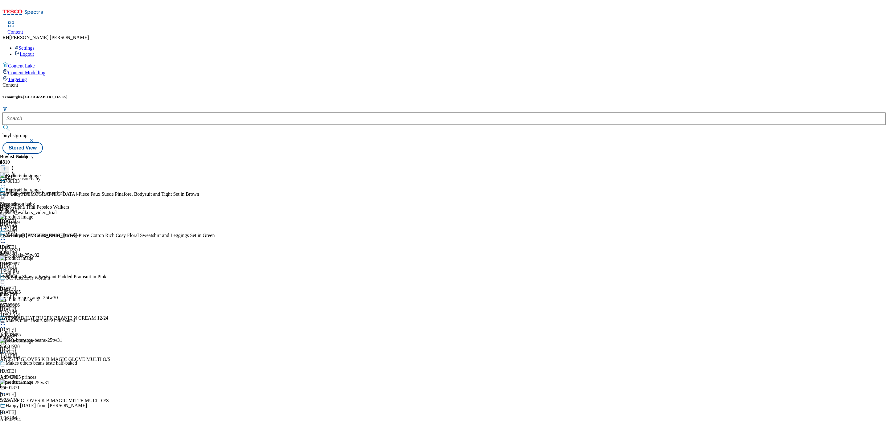
click at [5, 239] on circle at bounding box center [4, 239] width 1 height 1
click at [29, 249] on button "Edit" at bounding box center [20, 252] width 16 height 7
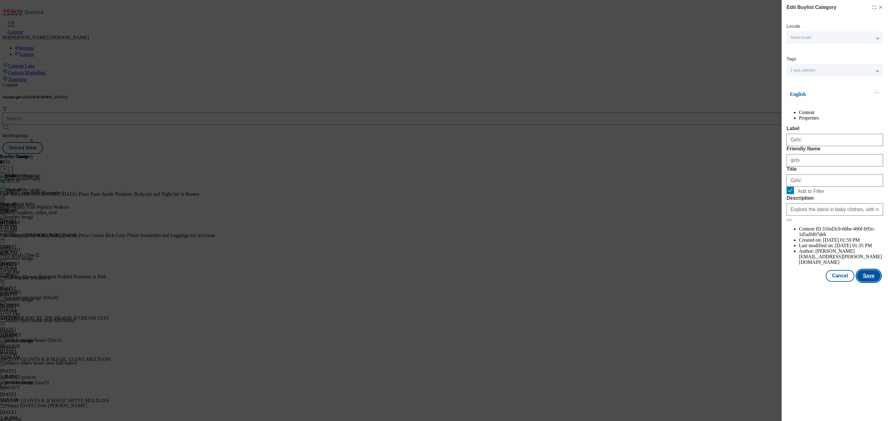
click at [870, 282] on button "Save" at bounding box center [868, 276] width 24 height 12
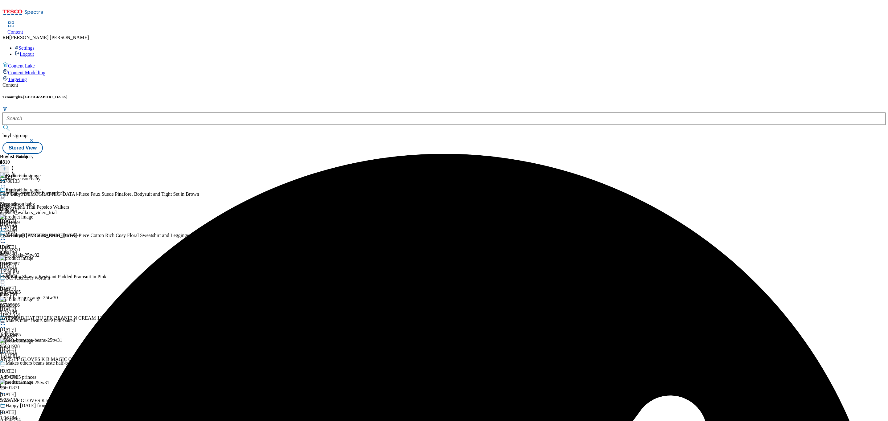
click at [6, 236] on icon at bounding box center [3, 239] width 6 height 6
click at [34, 279] on span "Preview" at bounding box center [26, 281] width 14 height 5
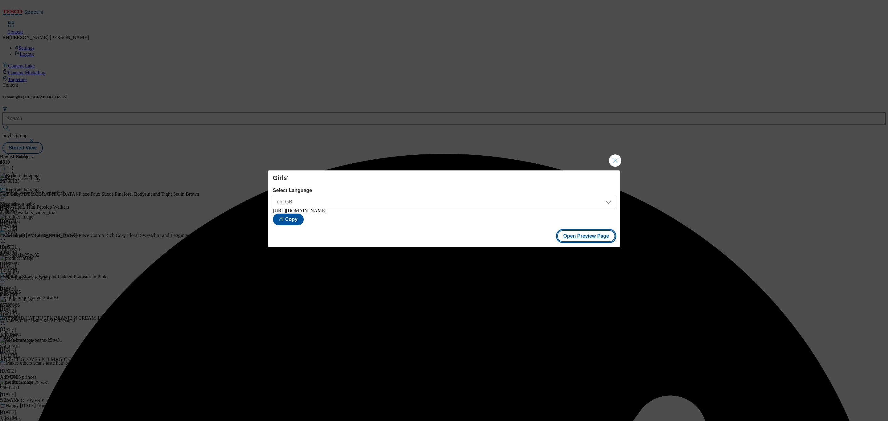
click at [598, 238] on button "Open Preview Page" at bounding box center [586, 236] width 58 height 12
drag, startPoint x: 616, startPoint y: 155, endPoint x: 529, endPoint y: 163, distance: 87.6
click at [616, 155] on button "Close Modal" at bounding box center [615, 160] width 12 height 12
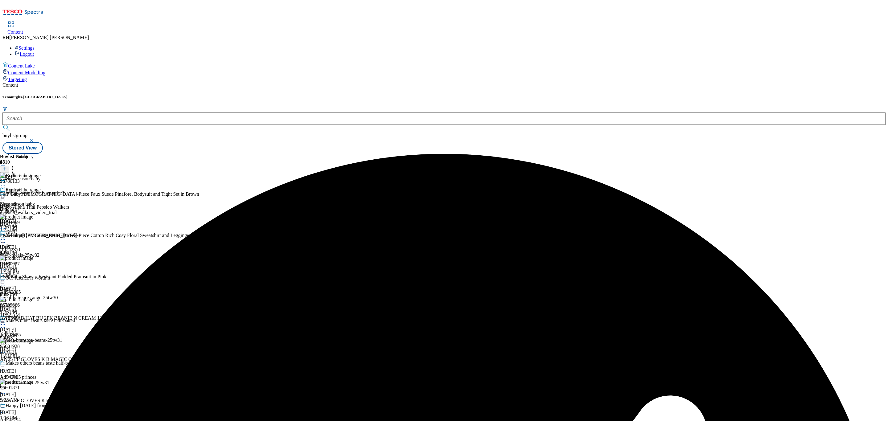
click at [34, 230] on div "Girls'" at bounding box center [17, 237] width 34 height 14
click at [6, 236] on icon at bounding box center [3, 239] width 6 height 6
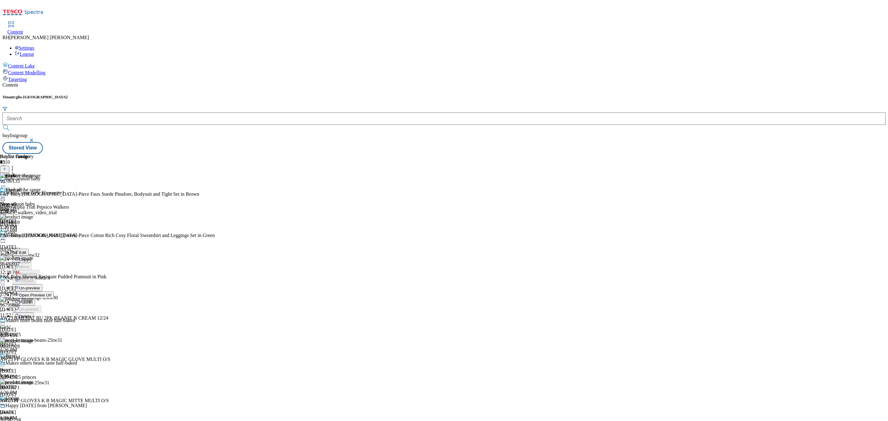
click at [33, 300] on span "Publish" at bounding box center [26, 302] width 14 height 5
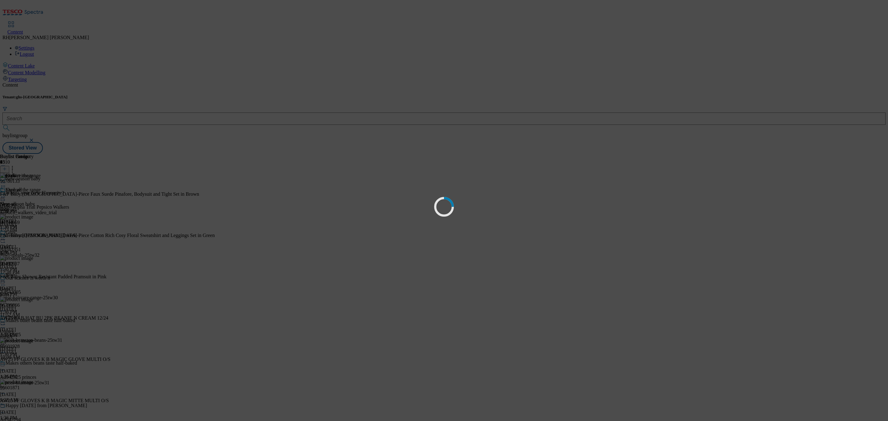
scroll to position [0, 0]
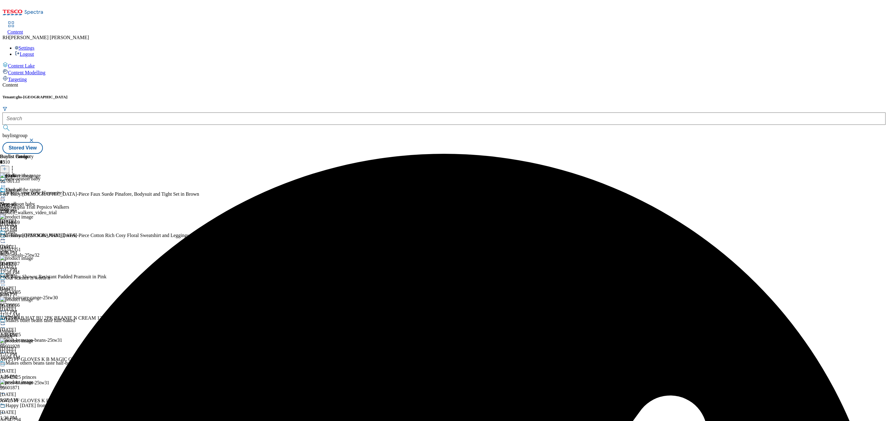
click at [34, 207] on div "shop-all" at bounding box center [17, 210] width 34 height 6
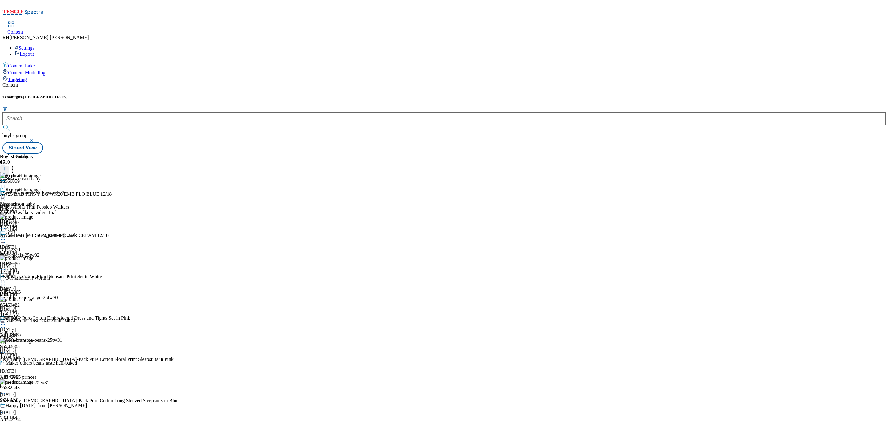
click at [34, 207] on div "shop-all" at bounding box center [17, 210] width 34 height 6
click at [6, 194] on icon at bounding box center [3, 197] width 6 height 6
click at [39, 264] on span "Un-publish" at bounding box center [29, 266] width 20 height 5
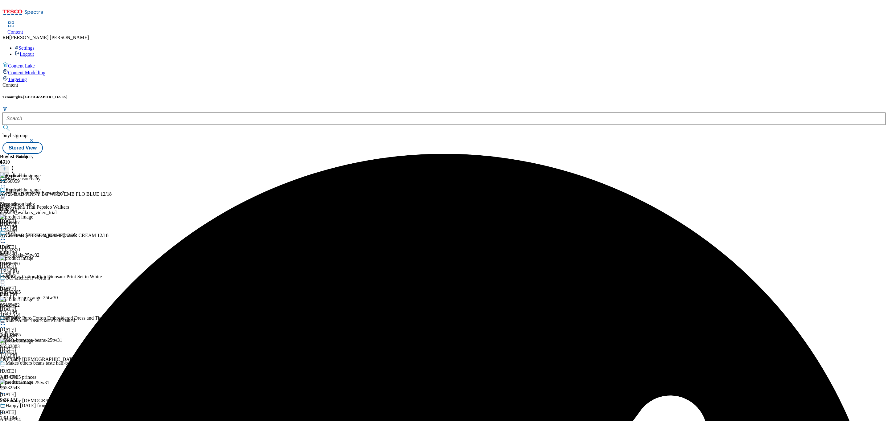
click at [6, 194] on icon at bounding box center [3, 197] width 6 height 6
click at [40, 243] on span "Un-preview" at bounding box center [29, 245] width 21 height 5
click at [15, 165] on icon at bounding box center [12, 168] width 6 height 6
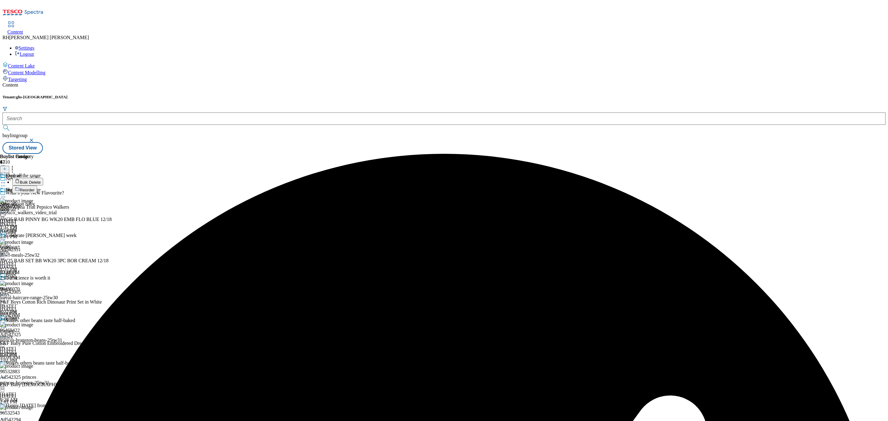
click at [41, 180] on span "Bulk Delete" at bounding box center [30, 182] width 21 height 5
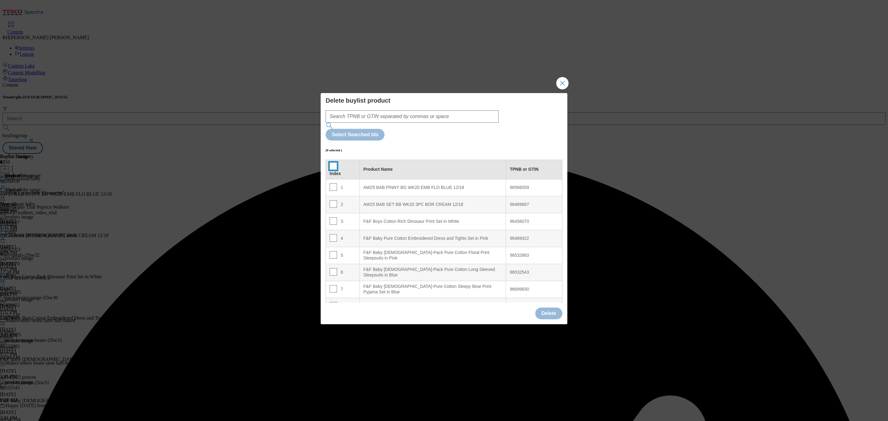
click at [329, 162] on input "Modal" at bounding box center [332, 165] width 7 height 7
checkbox input "true"
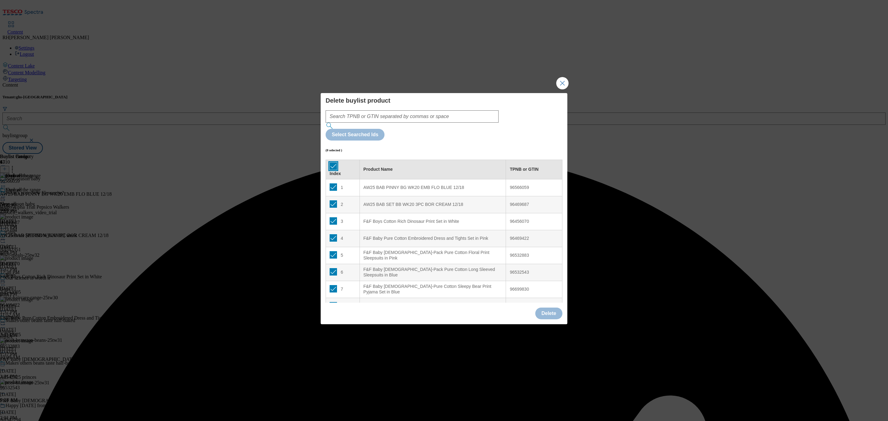
checkbox input "true"
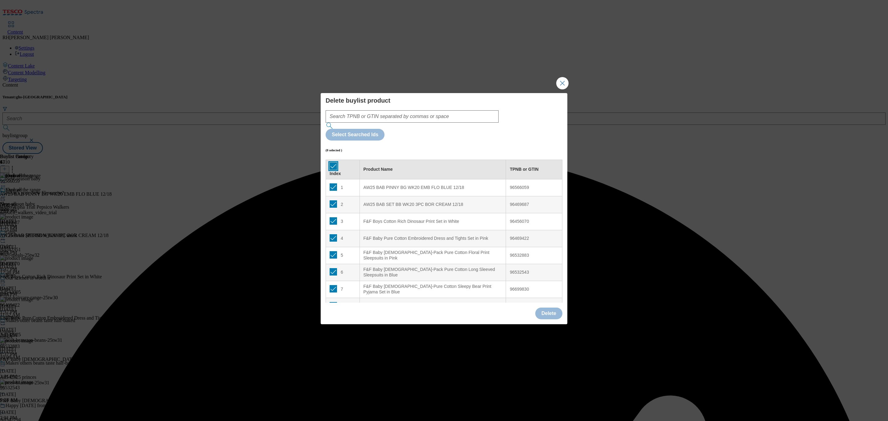
checkbox input "true"
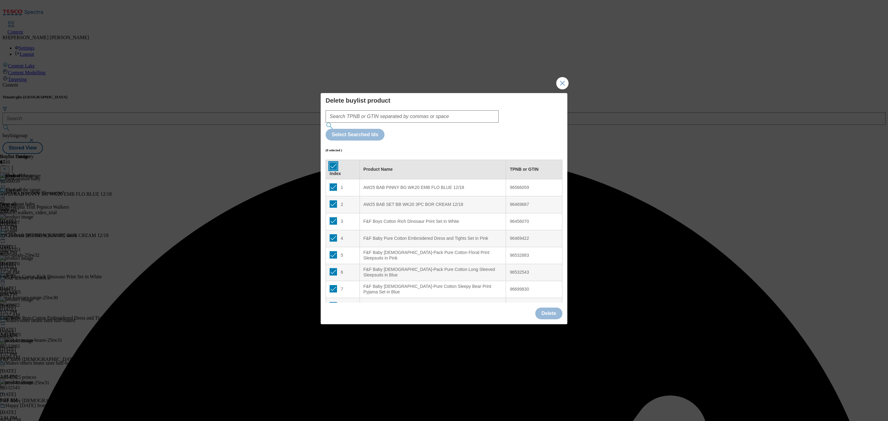
checkbox input "true"
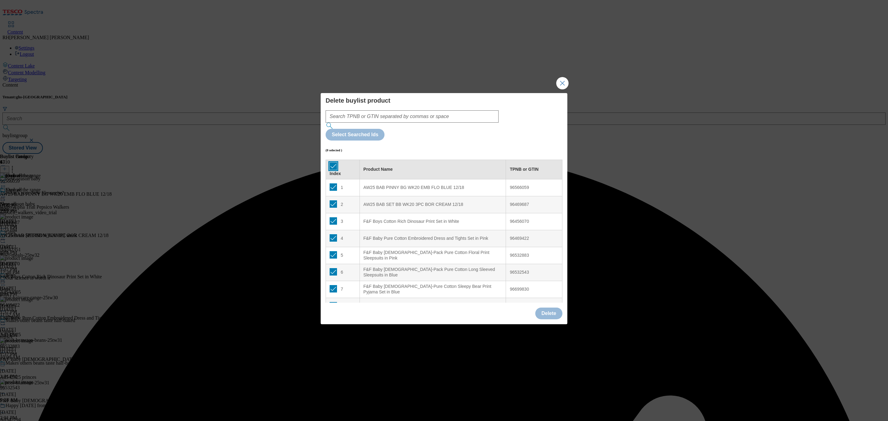
checkbox input "true"
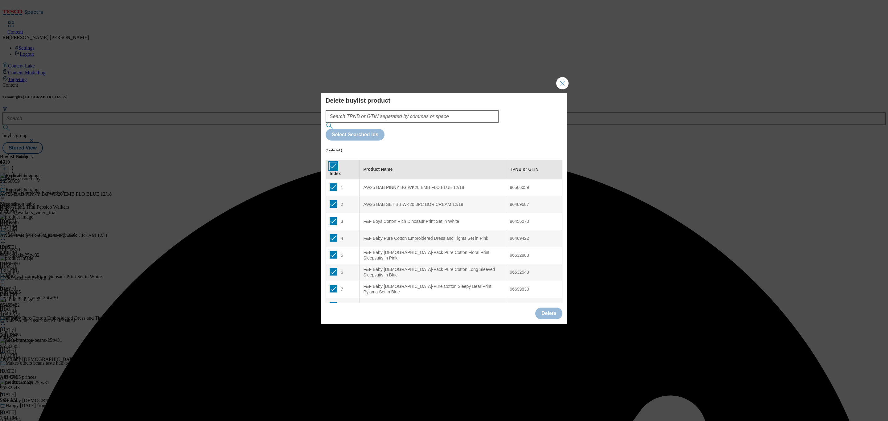
checkbox input "true"
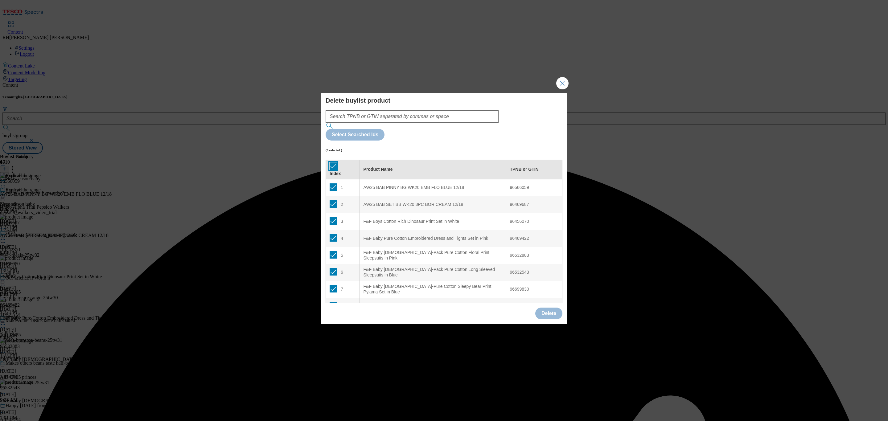
checkbox input "true"
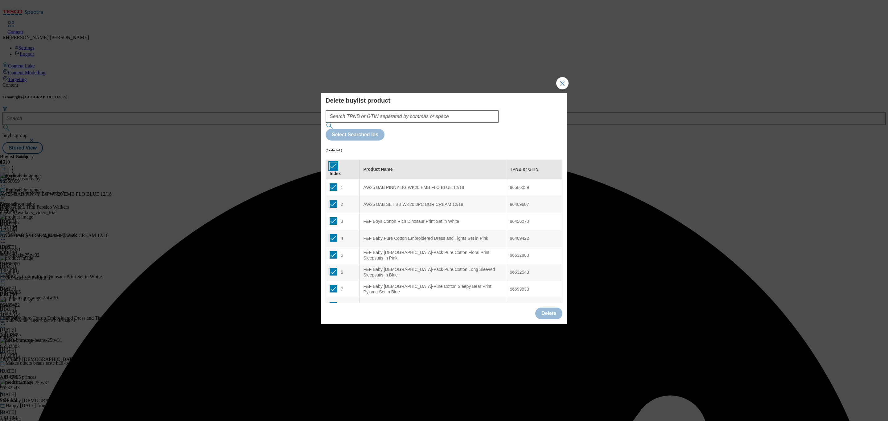
checkbox input "true"
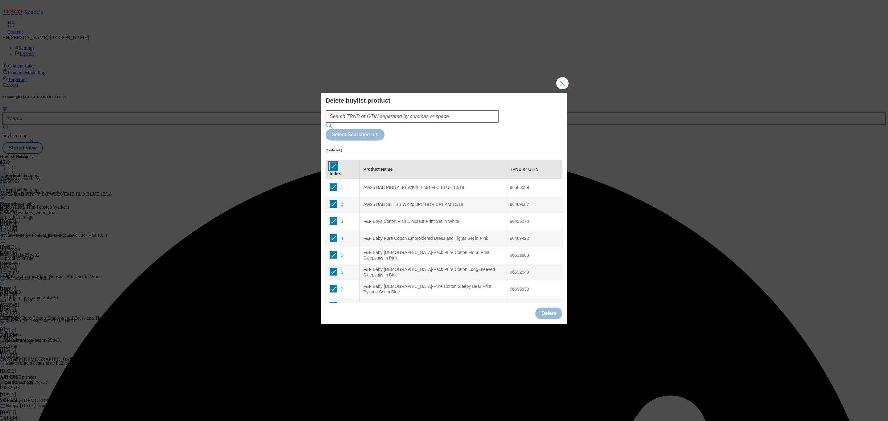
checkbox input "true"
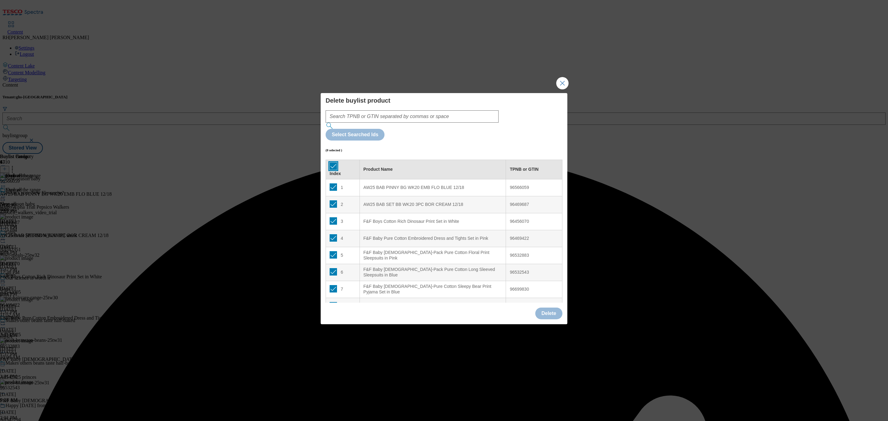
checkbox input "true"
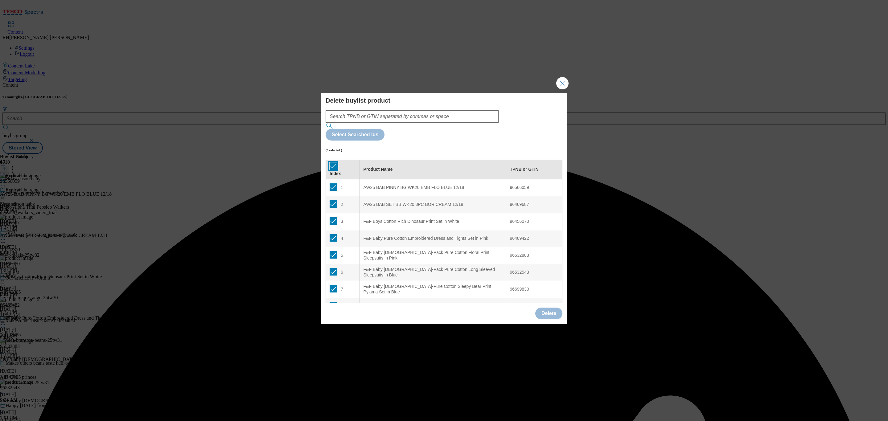
checkbox input "true"
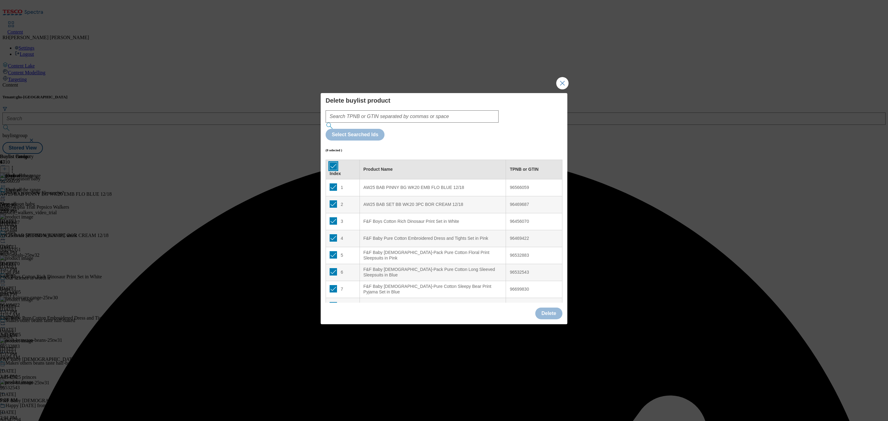
checkbox input "true"
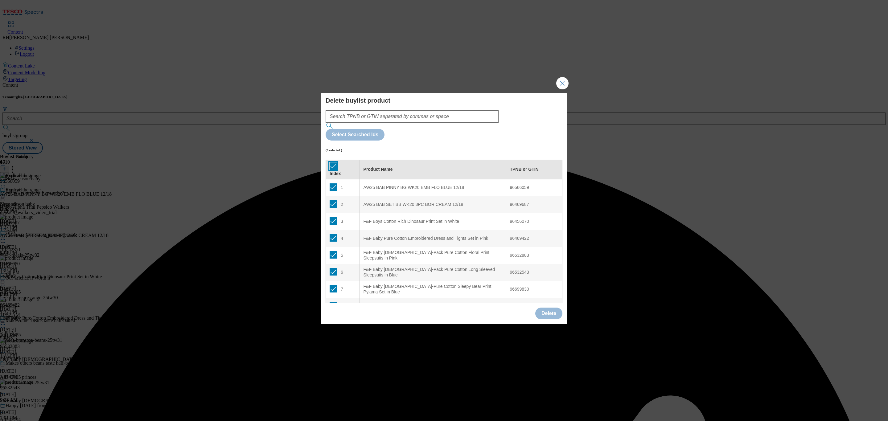
checkbox input "true"
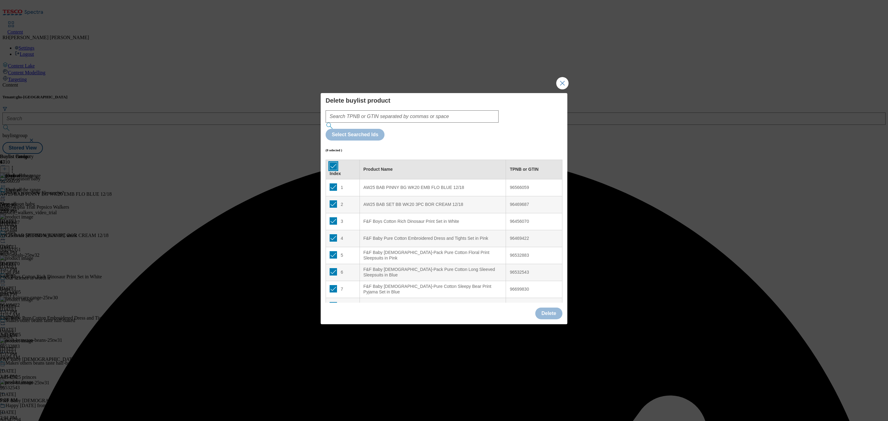
checkbox input "true"
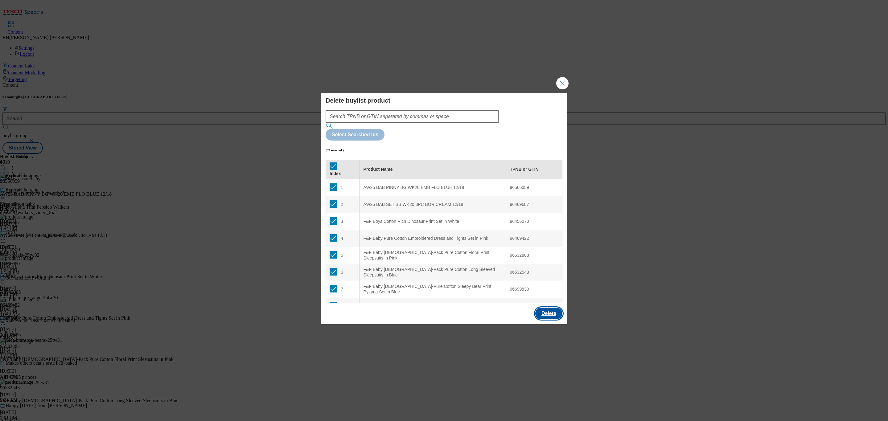
click at [548, 308] on button "Delete" at bounding box center [548, 314] width 27 height 12
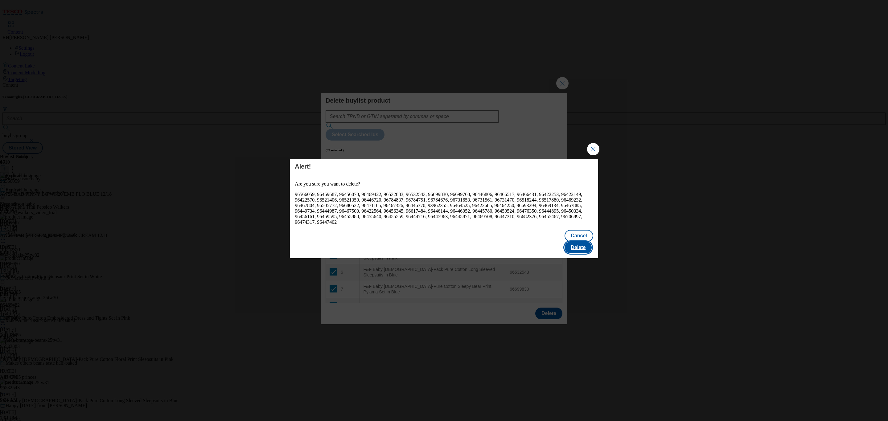
click at [591, 243] on button "Delete" at bounding box center [577, 248] width 27 height 12
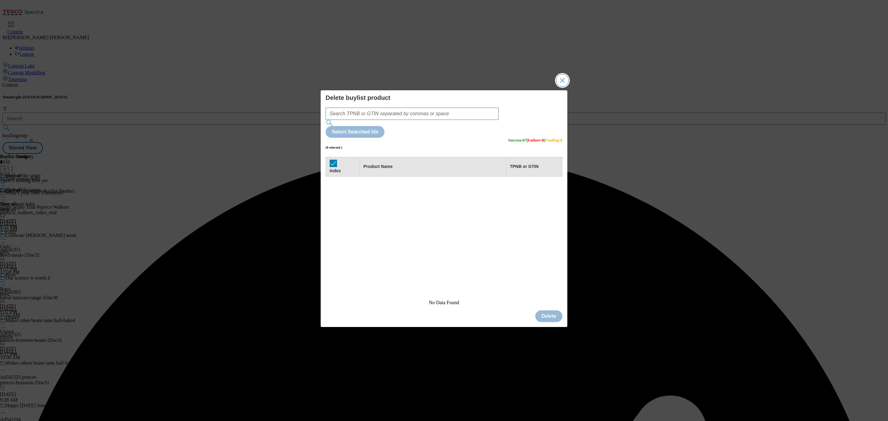
click at [558, 87] on button "Close Modal" at bounding box center [562, 80] width 12 height 12
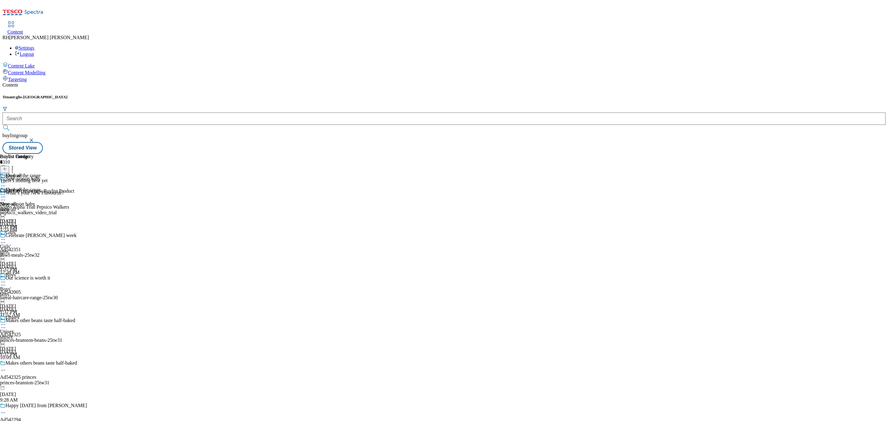
click at [7, 167] on icon at bounding box center [4, 169] width 4 height 4
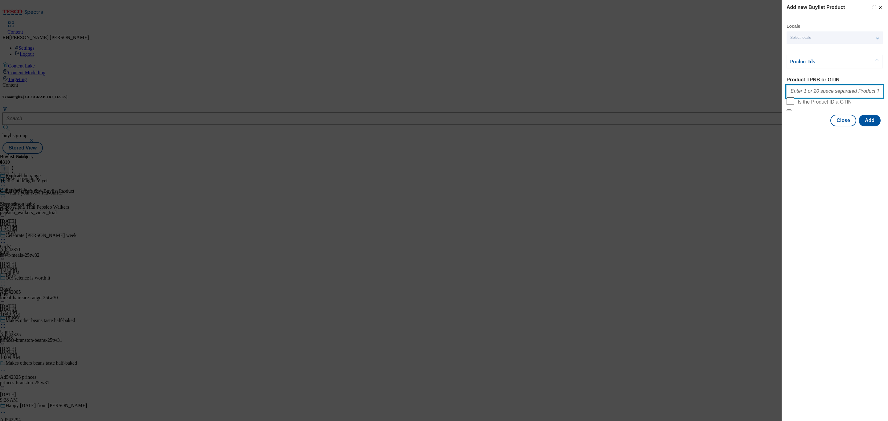
click at [826, 95] on input "Product TPNB or GTIN" at bounding box center [834, 91] width 96 height 12
paste input "96735833 96796944 96780133 96794059 96480937 96799866 96601928 96601871 9660189…"
type input "96735833 96796944 96780133 96794059 96480937 96799866 96601928 96601871 9660189…"
click at [871, 126] on button "Add" at bounding box center [869, 121] width 22 height 12
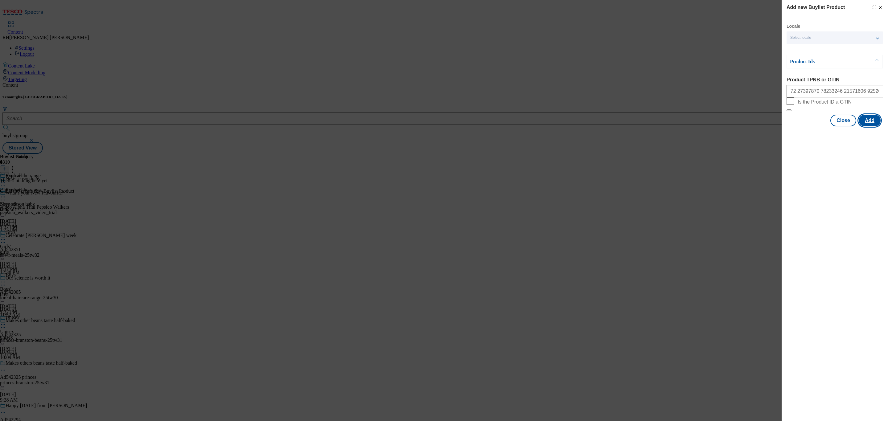
scroll to position [0, 0]
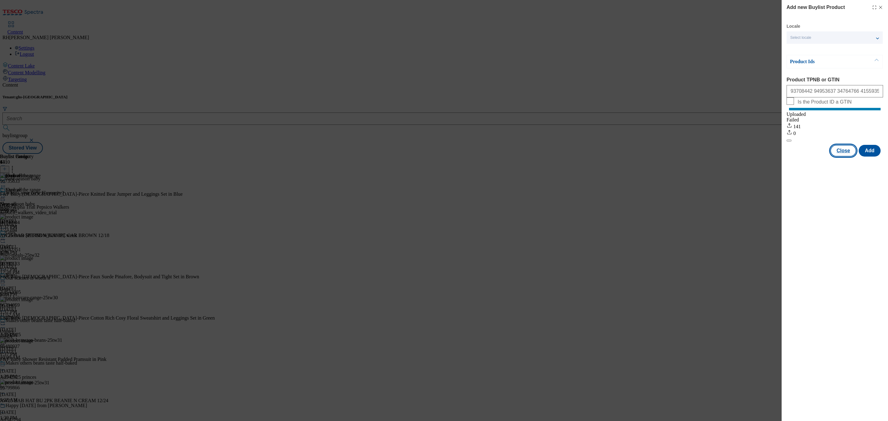
click at [842, 156] on button "Close" at bounding box center [843, 151] width 26 height 12
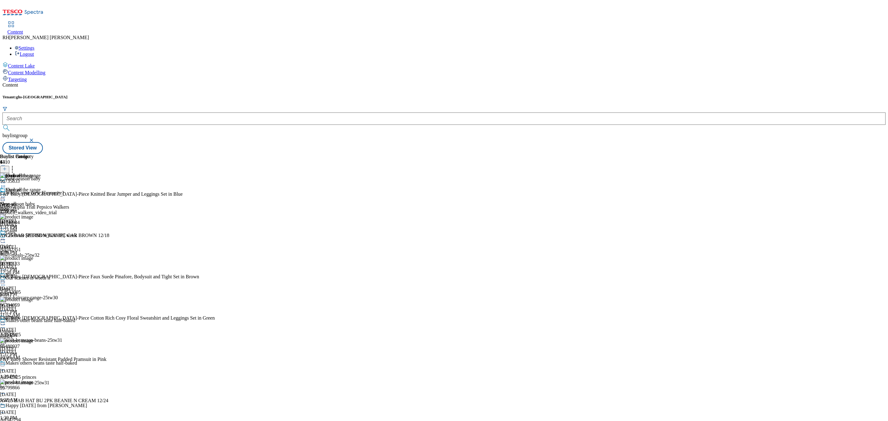
click at [6, 194] on icon at bounding box center [3, 197] width 6 height 6
click at [26, 208] on span "Edit" at bounding box center [22, 210] width 7 height 5
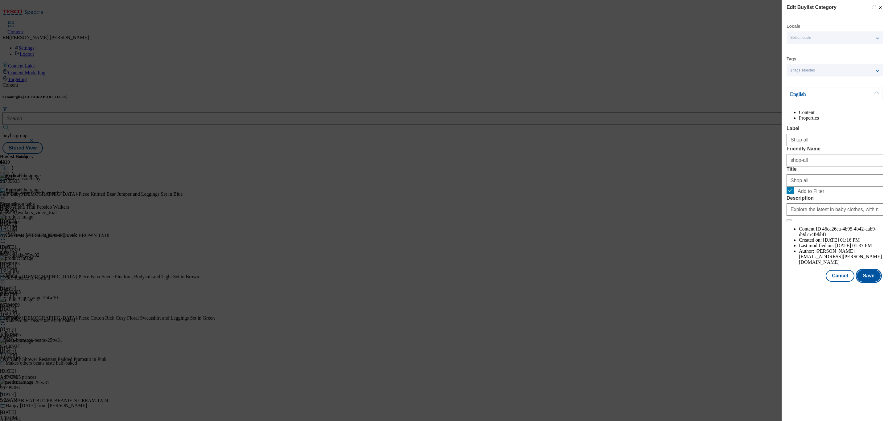
click at [869, 282] on button "Save" at bounding box center [868, 276] width 24 height 12
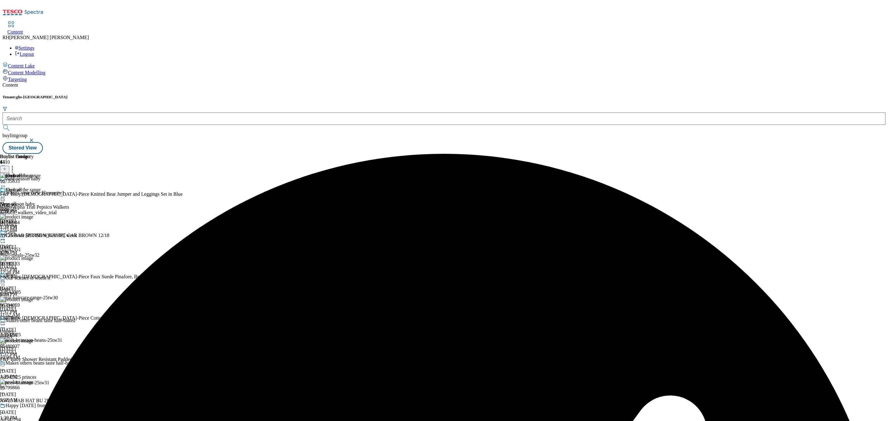
click at [6, 194] on icon at bounding box center [3, 197] width 6 height 6
click at [34, 236] on span "Preview" at bounding box center [26, 238] width 14 height 5
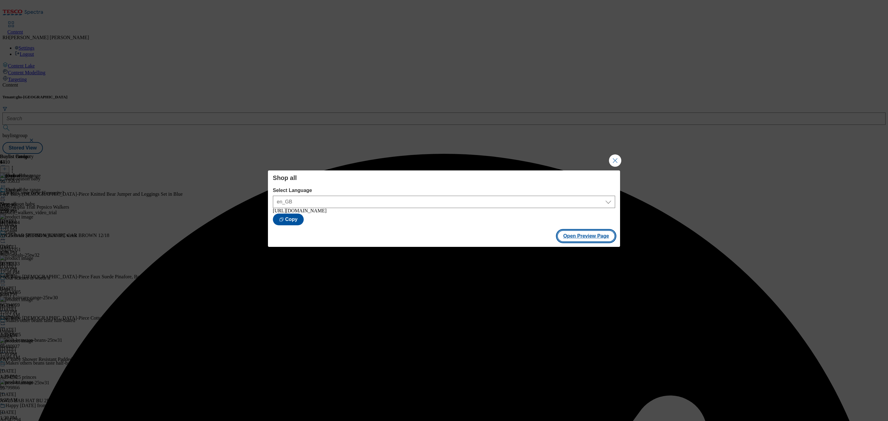
click at [595, 237] on button "Open Preview Page" at bounding box center [586, 236] width 58 height 12
click at [617, 159] on button "Close Modal" at bounding box center [615, 160] width 12 height 12
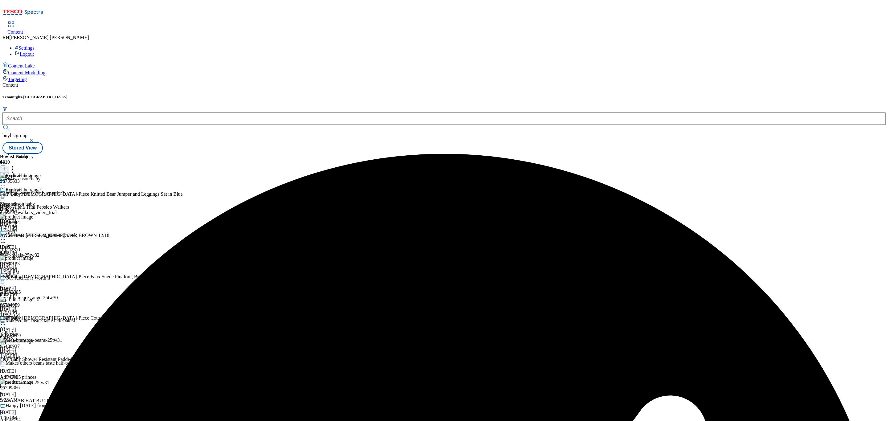
click at [5, 197] on circle at bounding box center [4, 197] width 1 height 1
click at [33, 257] on span "Publish" at bounding box center [26, 259] width 14 height 5
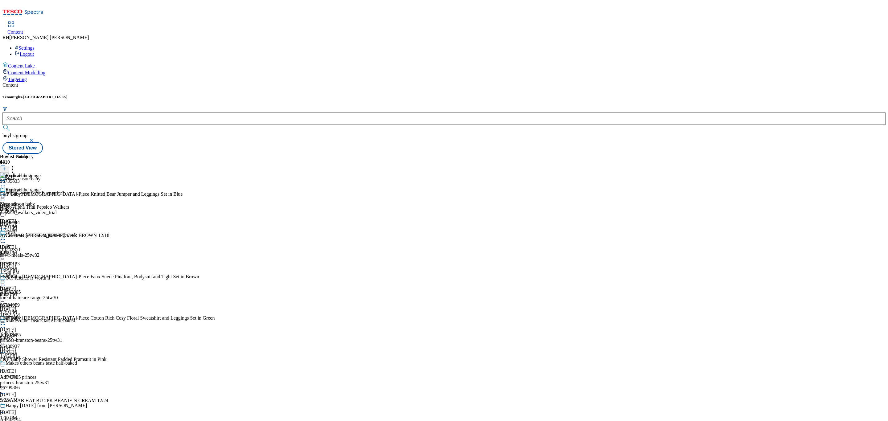
scroll to position [693, 0]
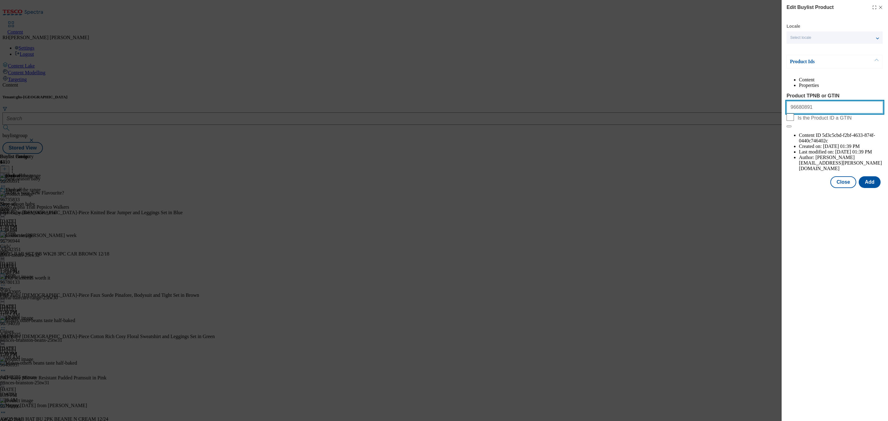
drag, startPoint x: 810, startPoint y: 123, endPoint x: 696, endPoint y: 121, distance: 113.7
click at [696, 121] on div "Edit Buylist Product Locale Select locale English Welsh Product Ids Content Pro…" at bounding box center [444, 210] width 888 height 421
click at [839, 176] on button "Close" at bounding box center [843, 182] width 26 height 12
